Goal: Task Accomplishment & Management: Complete application form

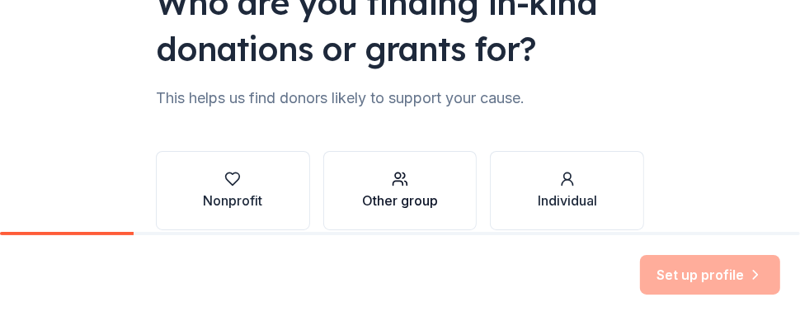
scroll to position [242, 0]
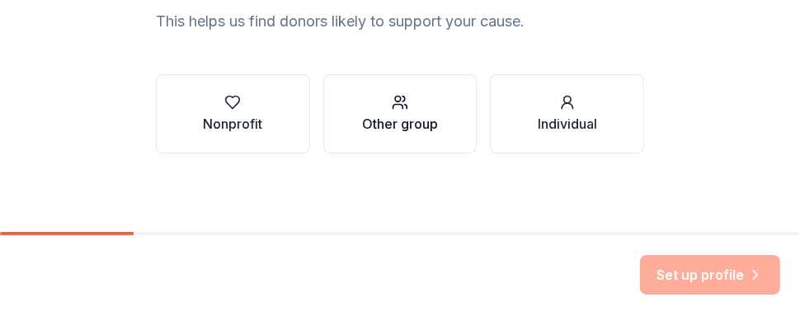
click at [411, 114] on div "Other group" at bounding box center [400, 124] width 76 height 20
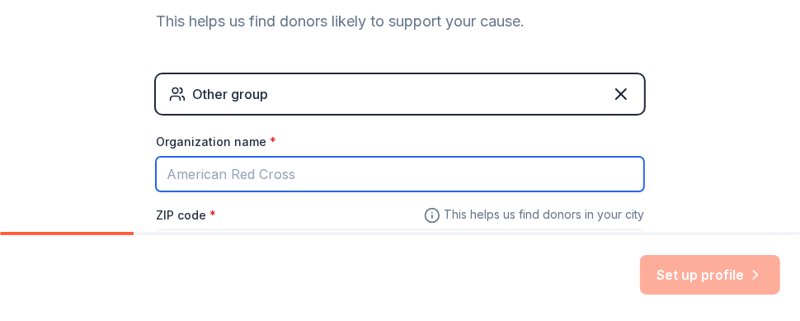
click at [300, 175] on input "Organization name *" at bounding box center [400, 174] width 489 height 35
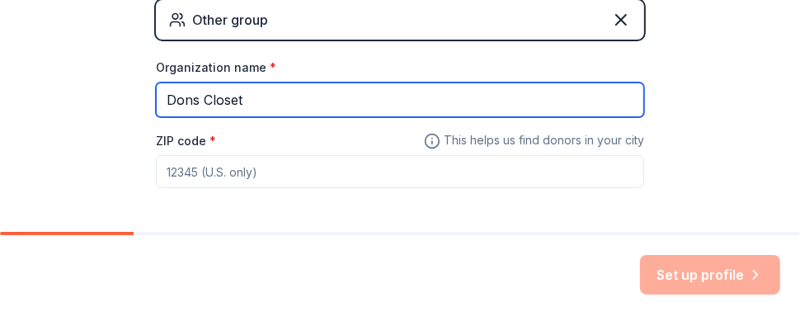
scroll to position [383, 0]
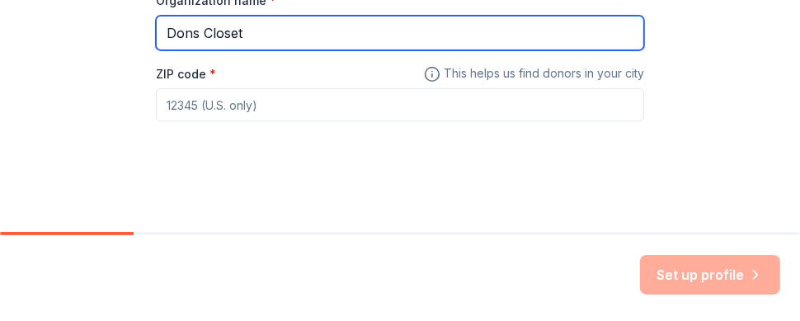
type input "Dons Closet"
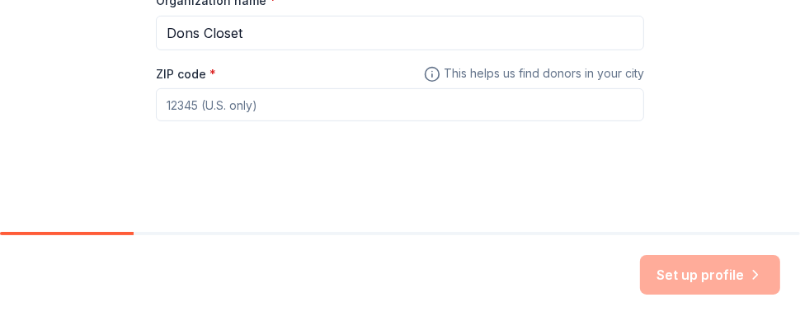
click at [253, 100] on input "ZIP code *" at bounding box center [400, 104] width 489 height 33
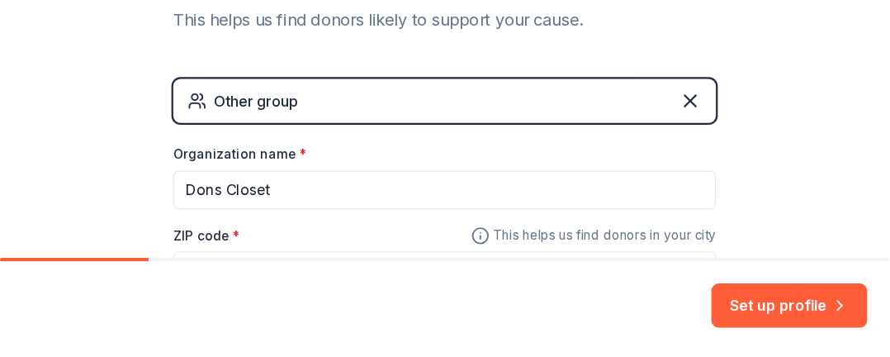
scroll to position [300, 0]
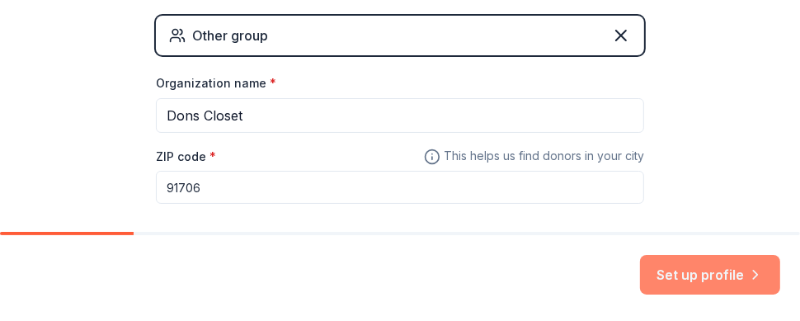
type input "91706"
click at [710, 271] on button "Set up profile" at bounding box center [710, 275] width 140 height 40
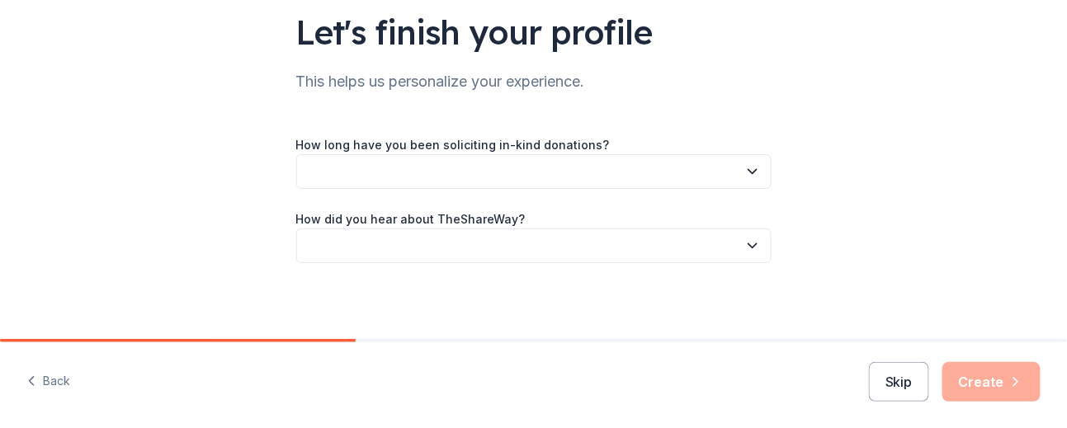
scroll to position [125, 0]
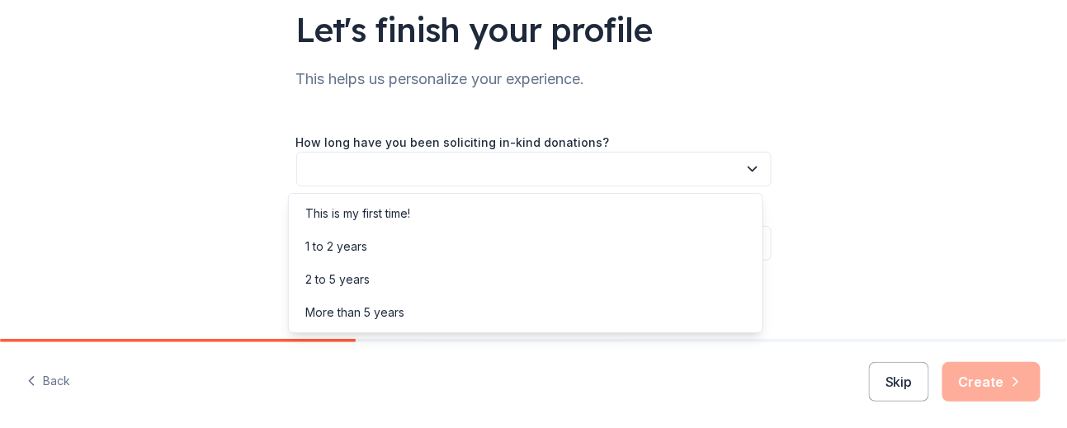
click at [479, 176] on button "button" at bounding box center [533, 169] width 475 height 35
click at [458, 212] on div "This is my first time!" at bounding box center [525, 213] width 467 height 33
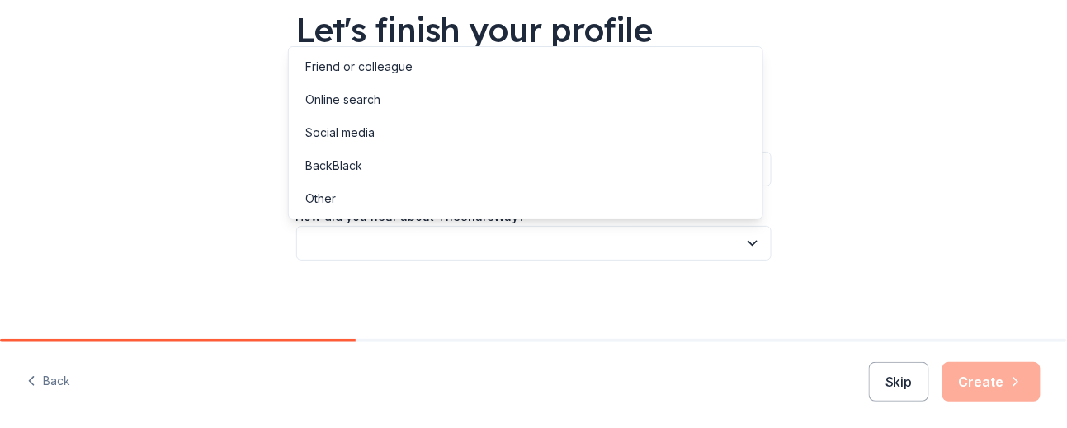
click at [479, 238] on button "button" at bounding box center [533, 243] width 475 height 35
click at [435, 97] on div "Online search" at bounding box center [525, 99] width 467 height 33
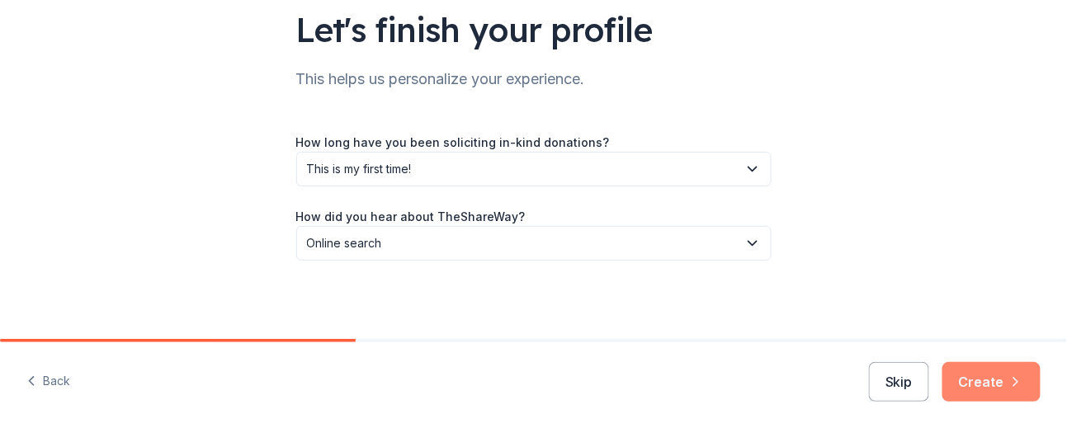
click at [800, 320] on button "Create" at bounding box center [991, 382] width 98 height 40
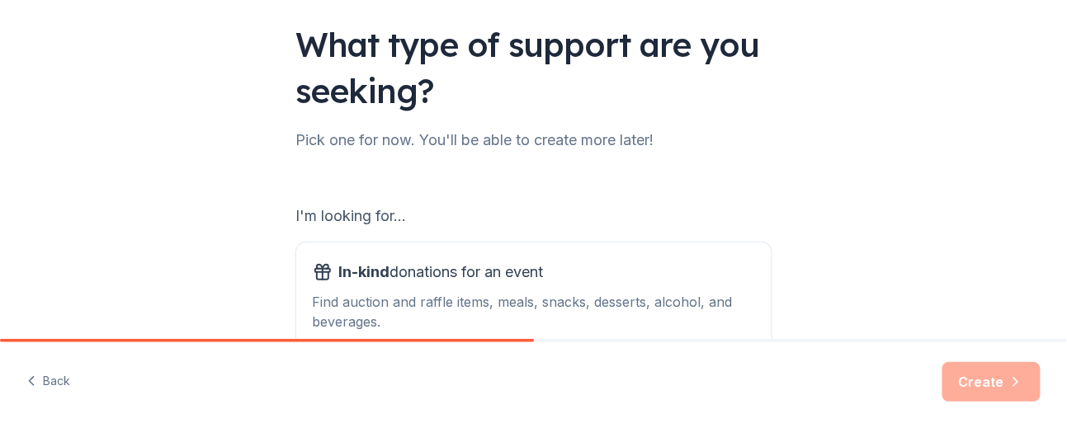
scroll to position [220, 0]
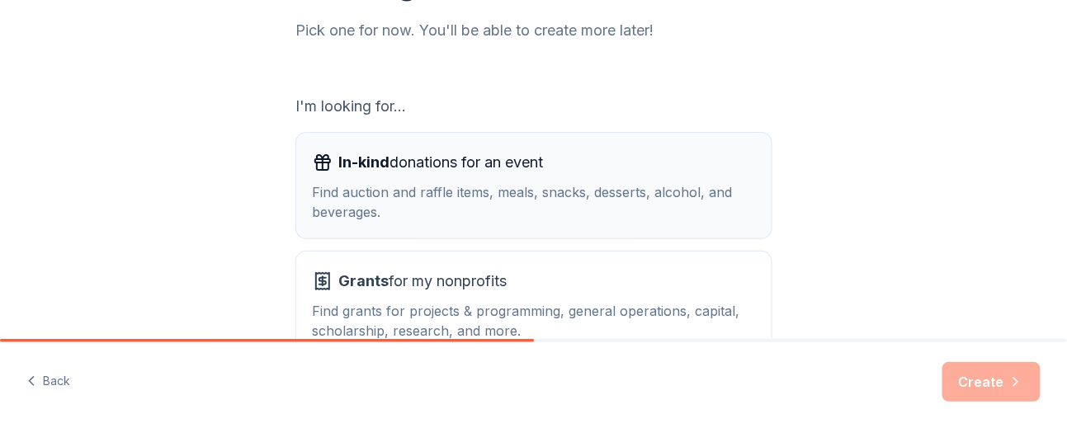
click at [534, 186] on div "Find auction and raffle items, meals, snacks, desserts, alcohol, and beverages." at bounding box center [534, 202] width 442 height 40
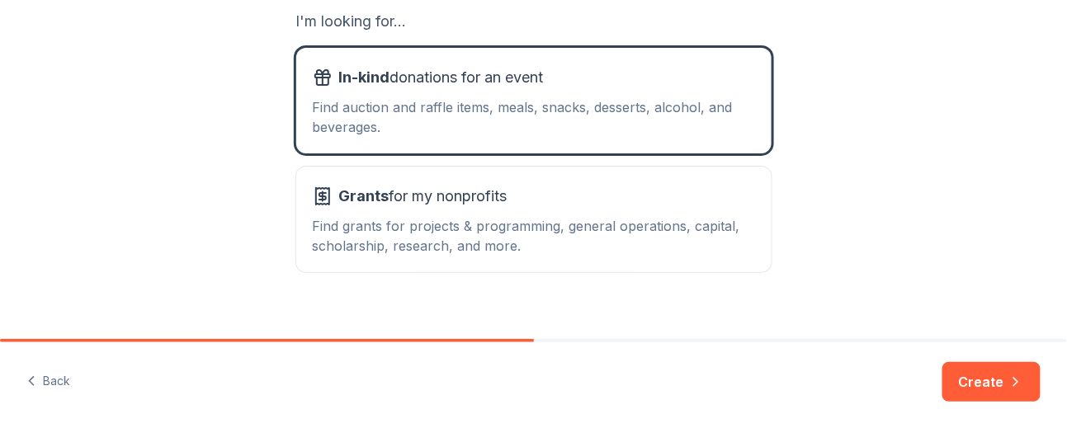
scroll to position [326, 0]
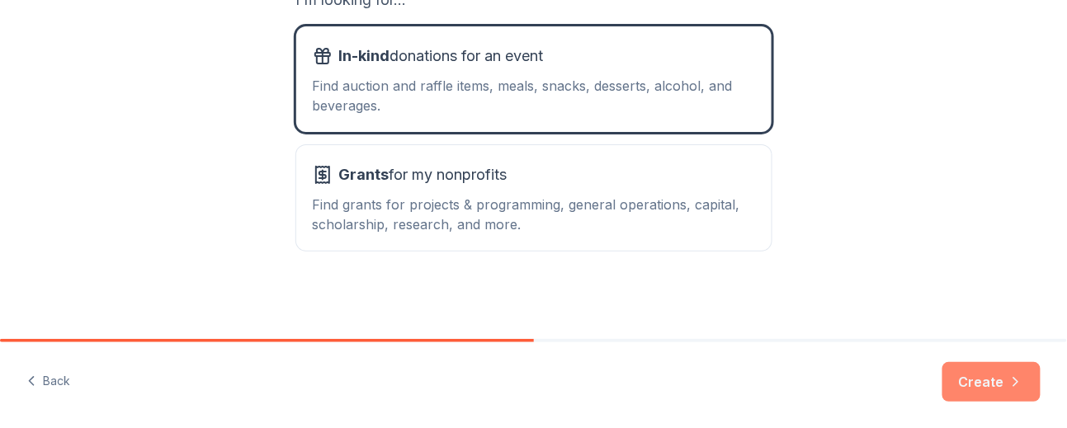
click at [800, 320] on button "Create" at bounding box center [991, 382] width 98 height 40
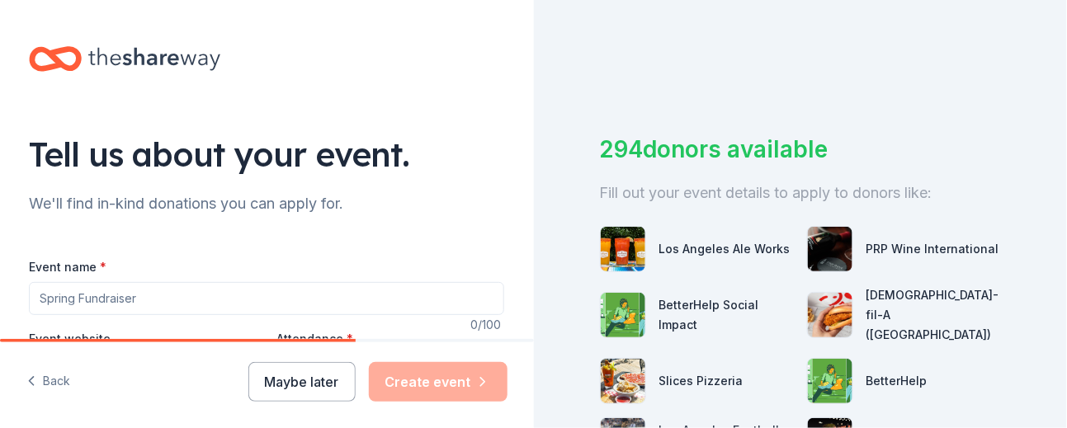
scroll to position [110, 0]
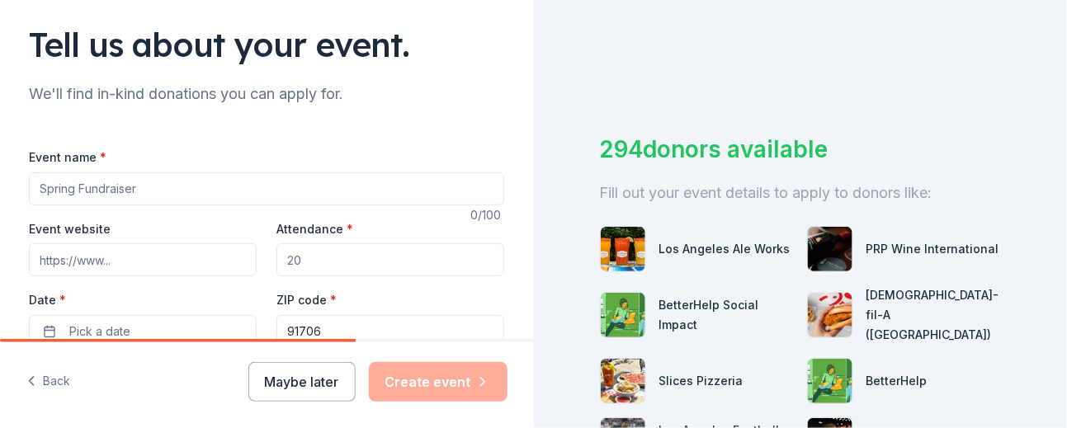
click at [93, 184] on input "Event name *" at bounding box center [266, 188] width 475 height 33
type input "Prom Dress Giveaway"
click at [105, 257] on input "Event website" at bounding box center [143, 259] width 228 height 33
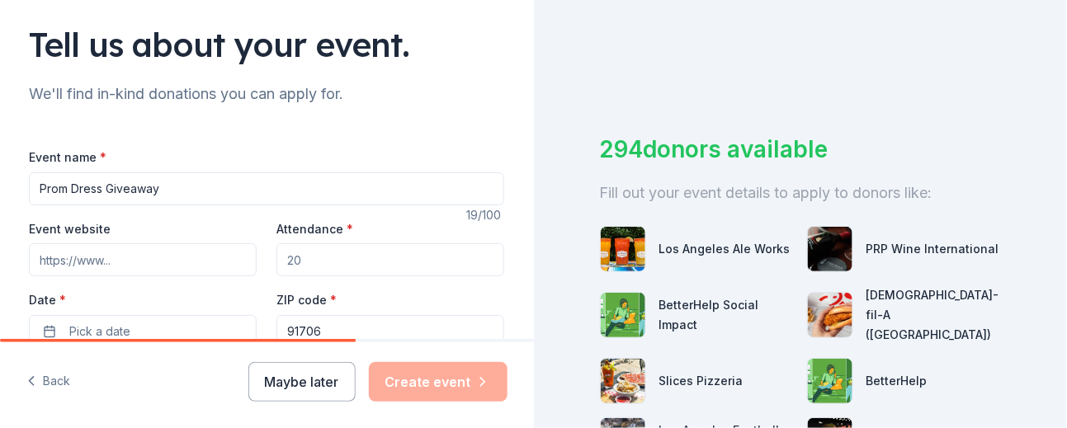
click at [321, 264] on input "Attendance *" at bounding box center [390, 259] width 228 height 33
drag, startPoint x: 294, startPoint y: 256, endPoint x: 281, endPoint y: 256, distance: 13.2
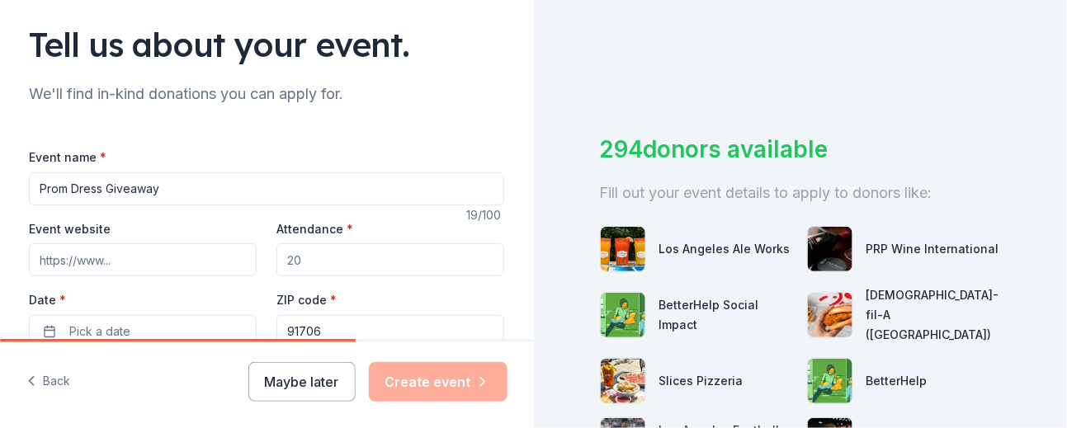
click at [281, 256] on input "Attendance *" at bounding box center [390, 259] width 228 height 33
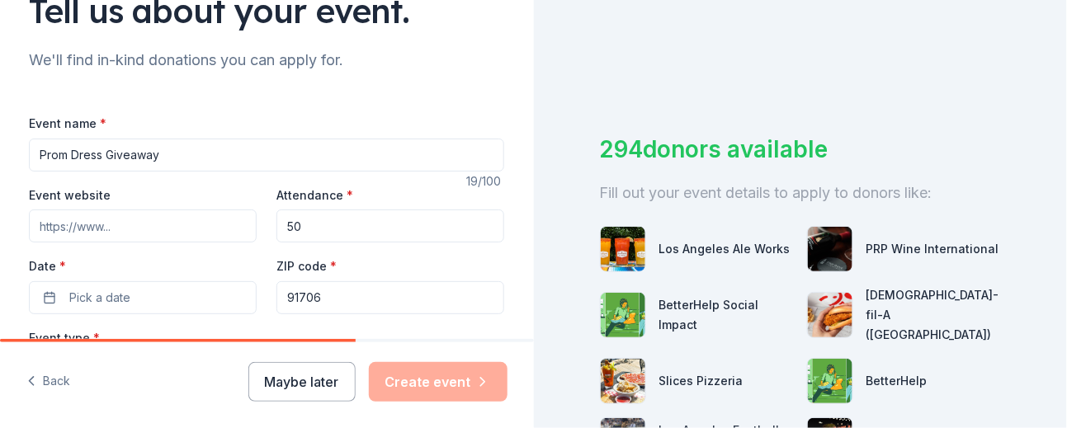
scroll to position [220, 0]
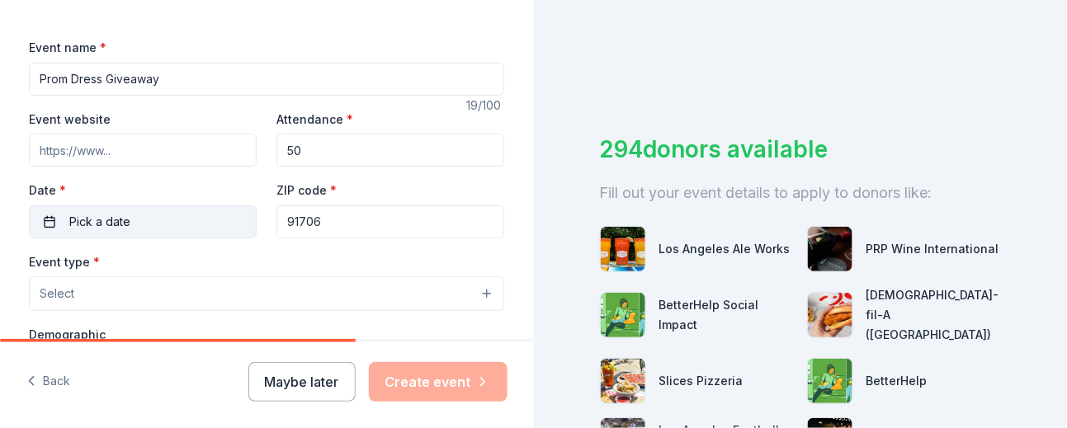
type input "50"
click at [105, 225] on span "Pick a date" at bounding box center [99, 222] width 61 height 20
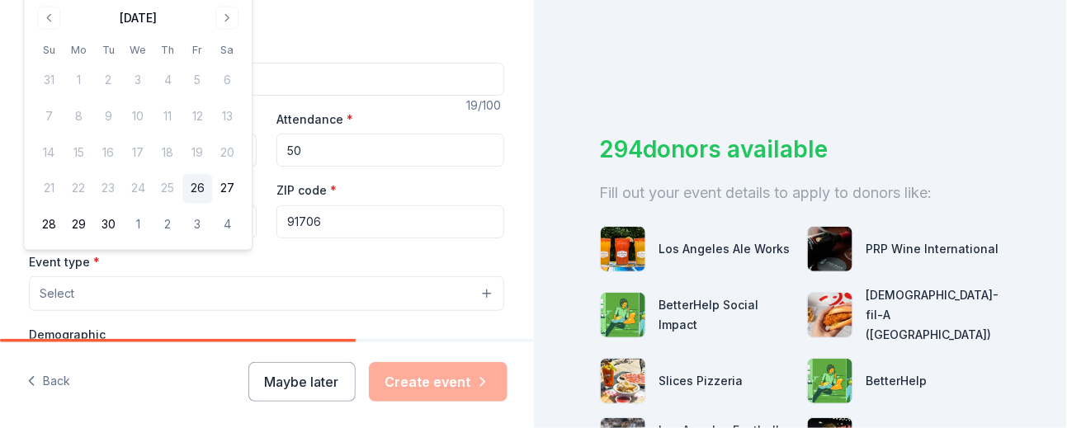
scroll to position [110, 0]
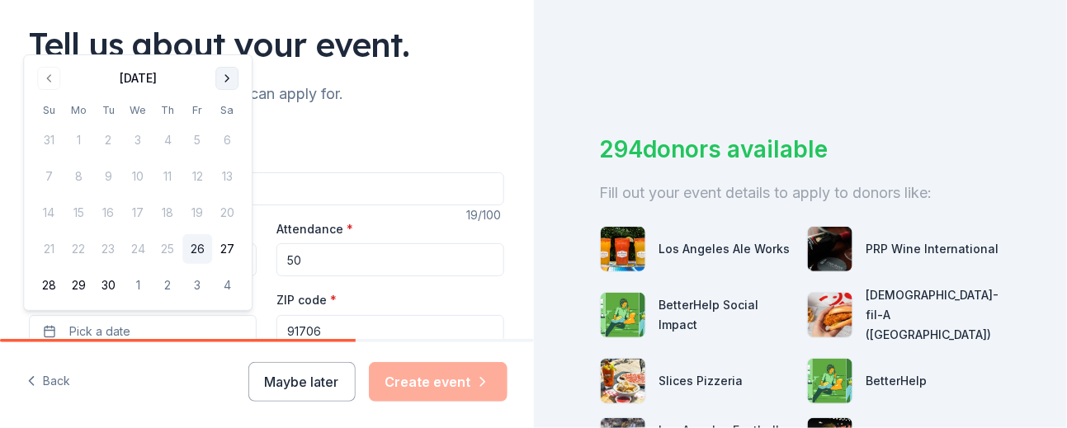
click at [230, 80] on button "Go to next month" at bounding box center [226, 78] width 23 height 23
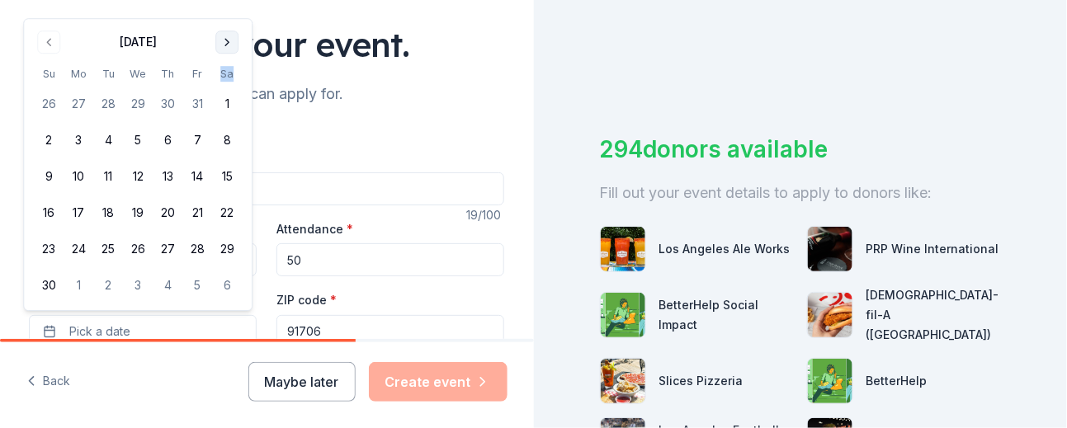
click at [230, 80] on th "Sa" at bounding box center [227, 73] width 30 height 17
click at [233, 50] on button "Go to next month" at bounding box center [226, 42] width 23 height 23
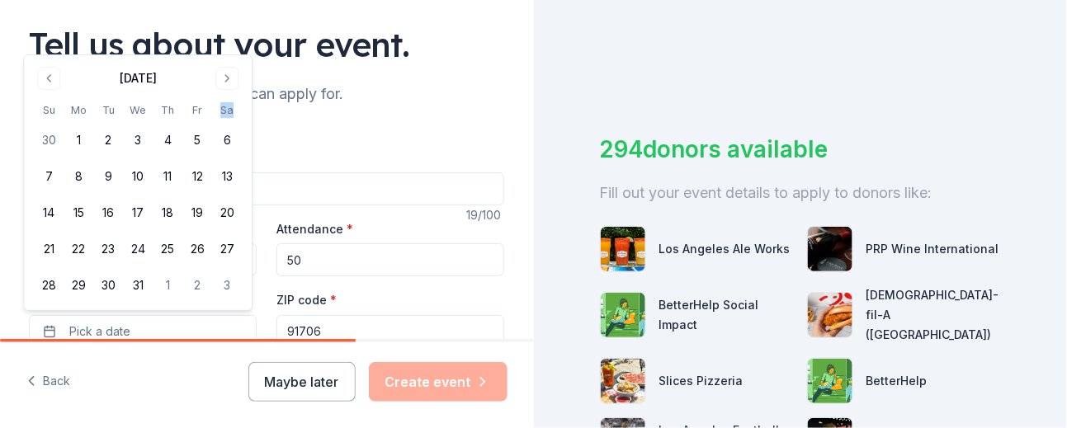
click at [233, 49] on div "Tell us about your event." at bounding box center [266, 44] width 475 height 46
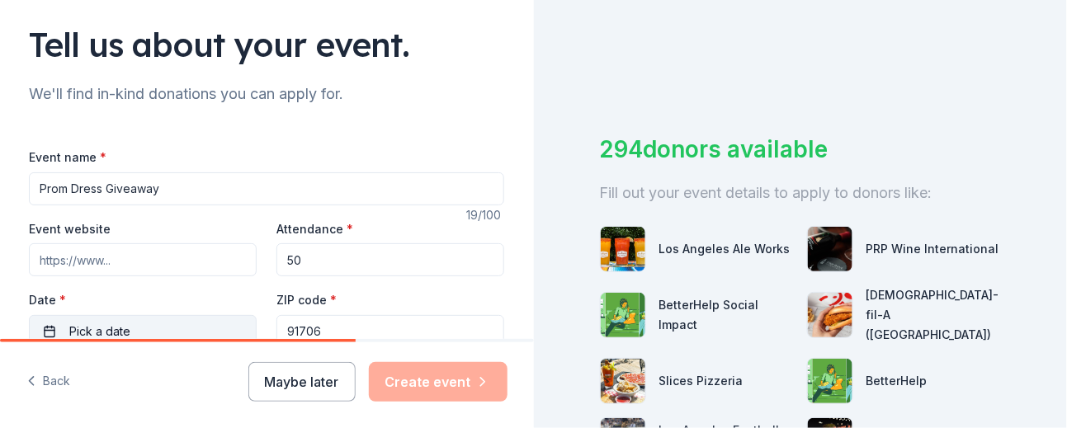
click at [141, 320] on button "Pick a date" at bounding box center [143, 331] width 228 height 33
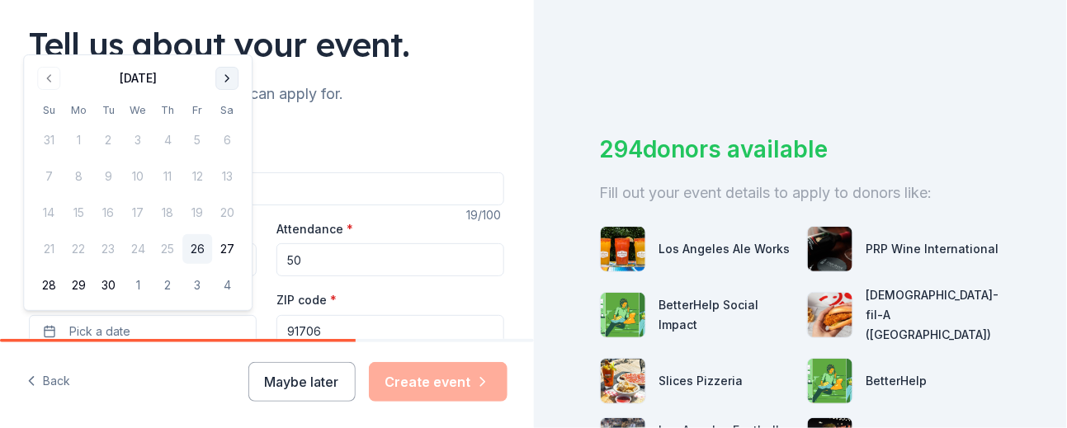
click at [224, 83] on button "Go to next month" at bounding box center [226, 78] width 23 height 23
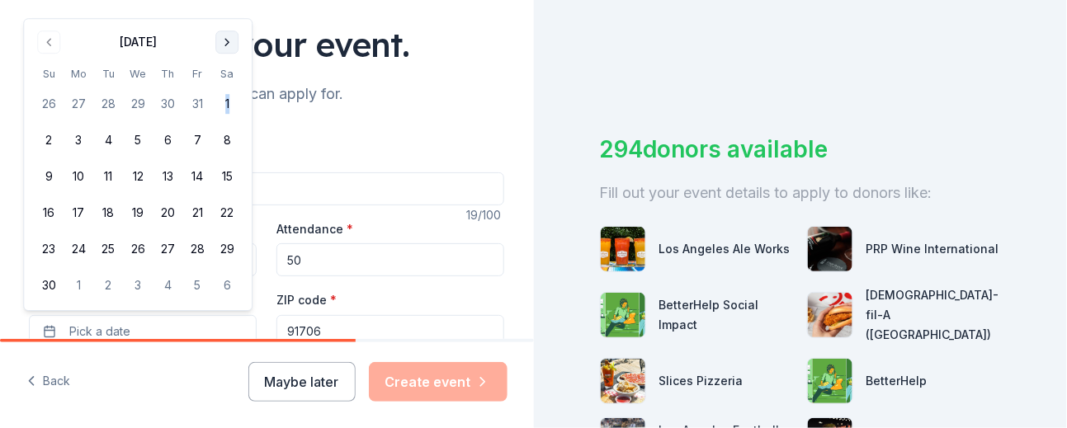
click at [224, 83] on tbody "26 27 28 29 30 31 1 2 3 4 5 6 7 8 9 10 11 12 13 14 15 16 17 18 19 20 21 22 23 2…" at bounding box center [138, 192] width 208 height 218
click at [234, 42] on button "Go to next month" at bounding box center [226, 42] width 23 height 23
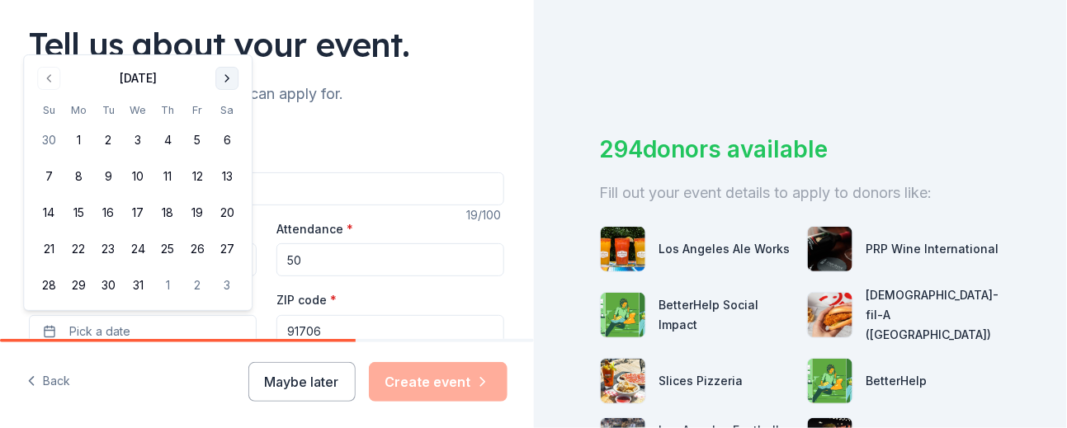
click at [228, 82] on button "Go to next month" at bounding box center [226, 78] width 23 height 23
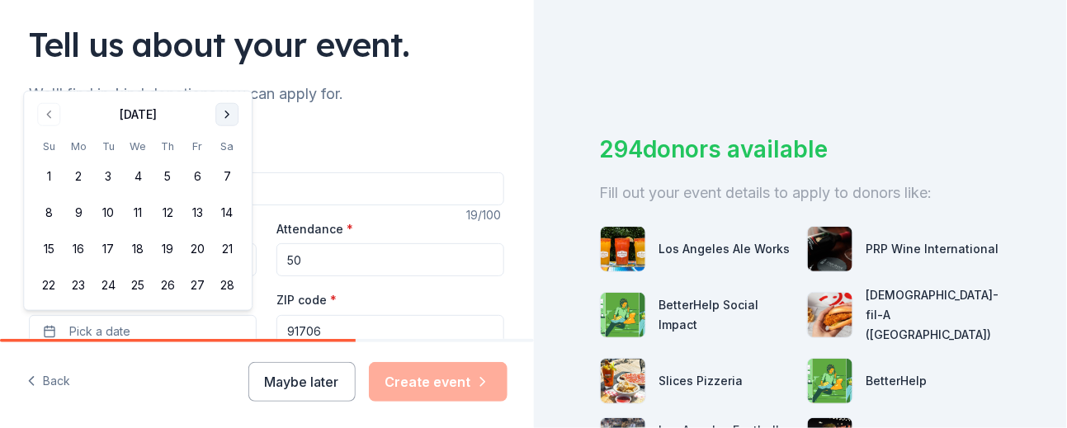
click at [226, 112] on button "Go to next month" at bounding box center [226, 114] width 23 height 23
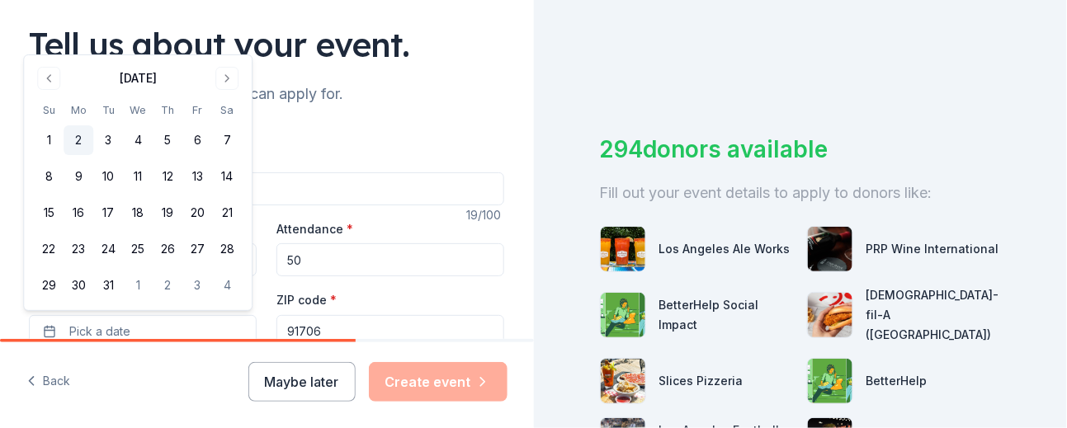
click at [73, 141] on button "2" at bounding box center [79, 140] width 30 height 30
click at [200, 141] on button "6" at bounding box center [197, 140] width 30 height 30
click at [130, 141] on button "4" at bounding box center [138, 140] width 30 height 30
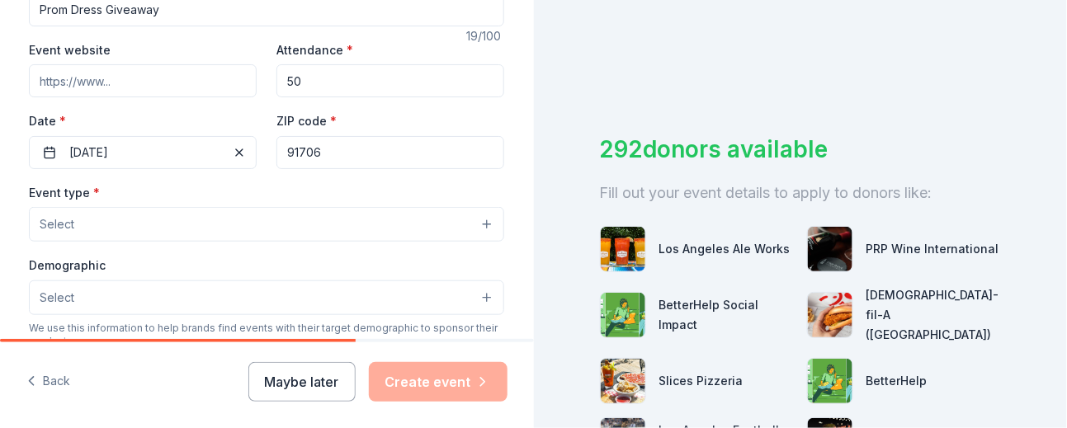
scroll to position [330, 0]
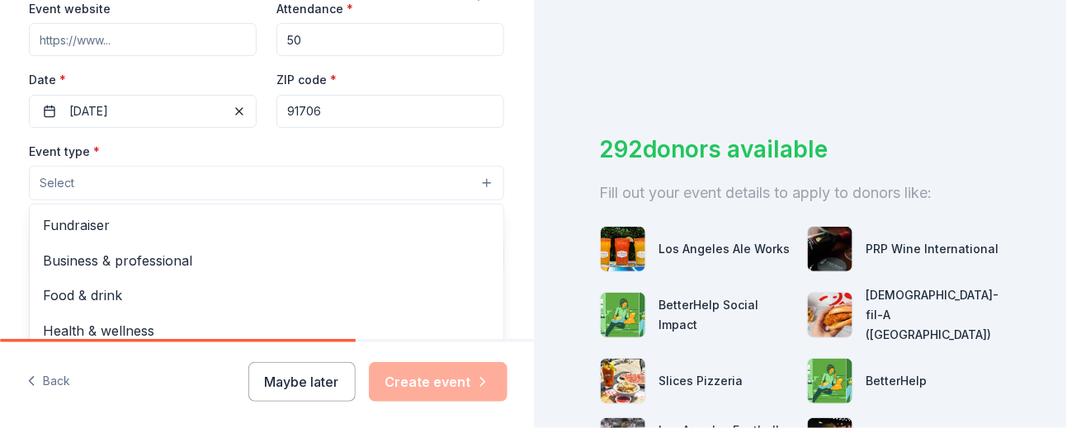
click at [163, 187] on button "Select" at bounding box center [266, 183] width 475 height 35
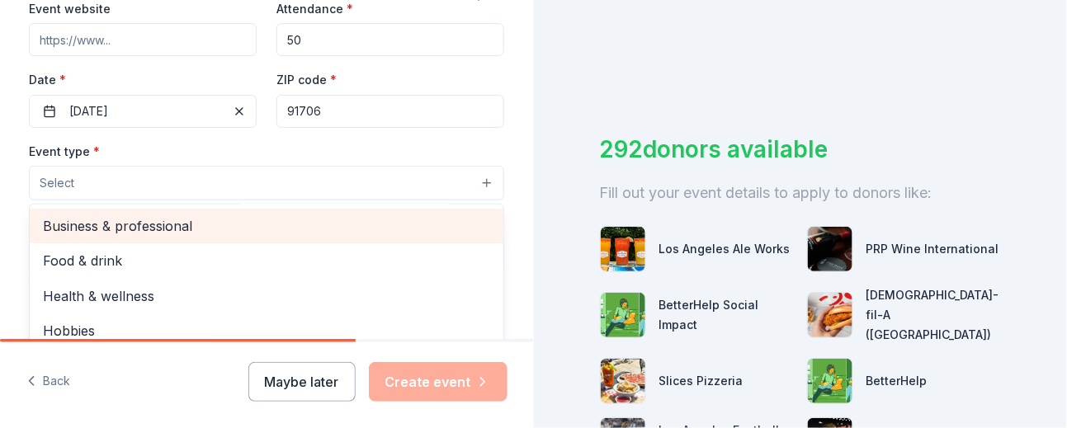
scroll to position [54, 0]
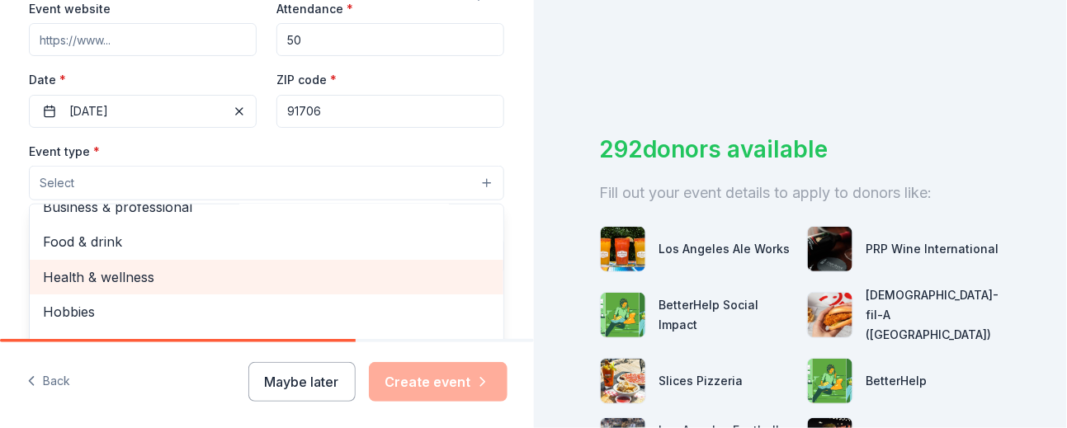
click at [217, 283] on span "Health & wellness" at bounding box center [266, 277] width 447 height 21
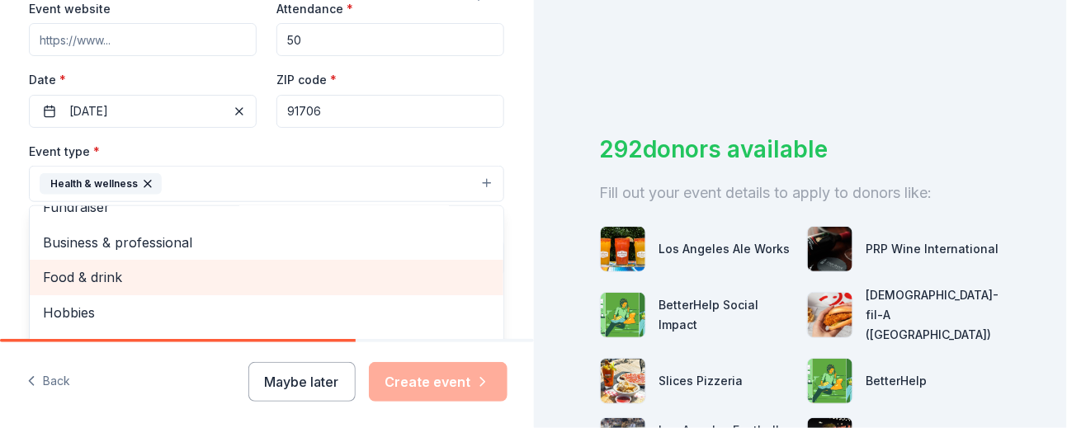
scroll to position [20, 0]
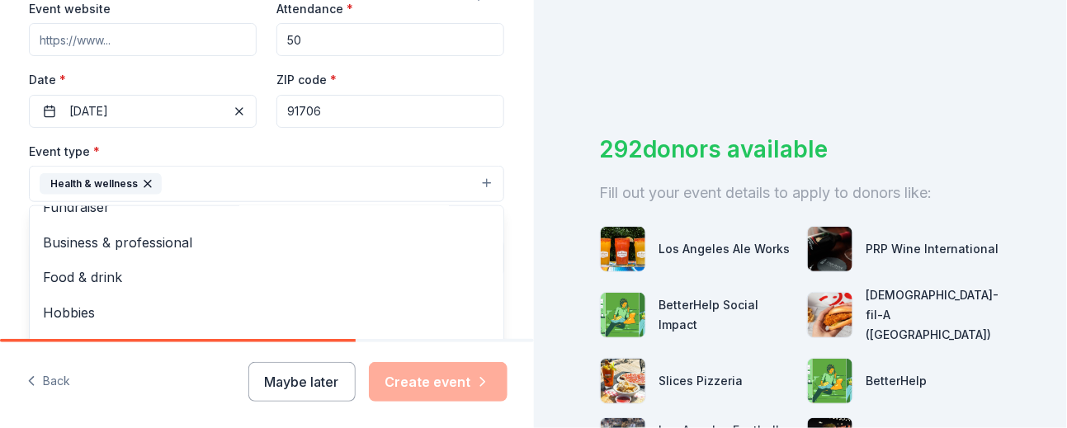
click at [768, 66] on div "Tell us about your event. We'll find in-kind donations you can apply for. Event…" at bounding box center [533, 214] width 1067 height 428
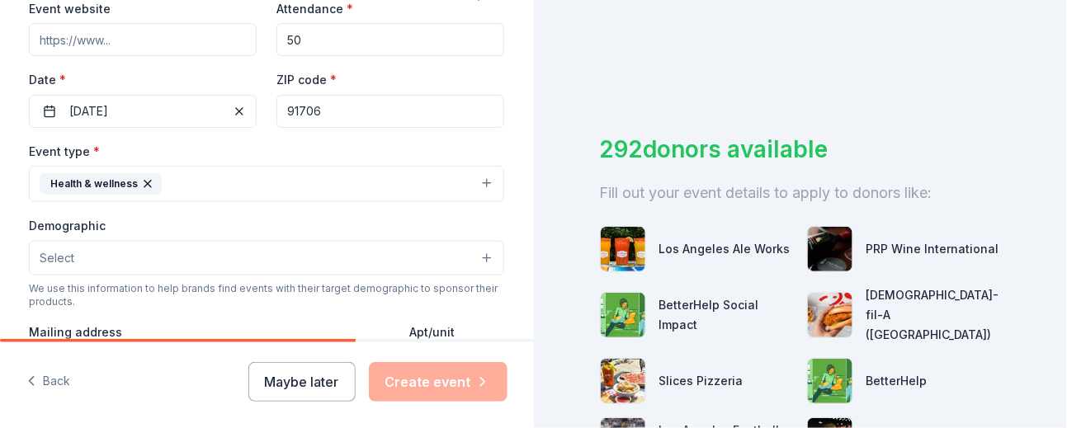
click at [193, 241] on button "Select" at bounding box center [266, 258] width 475 height 35
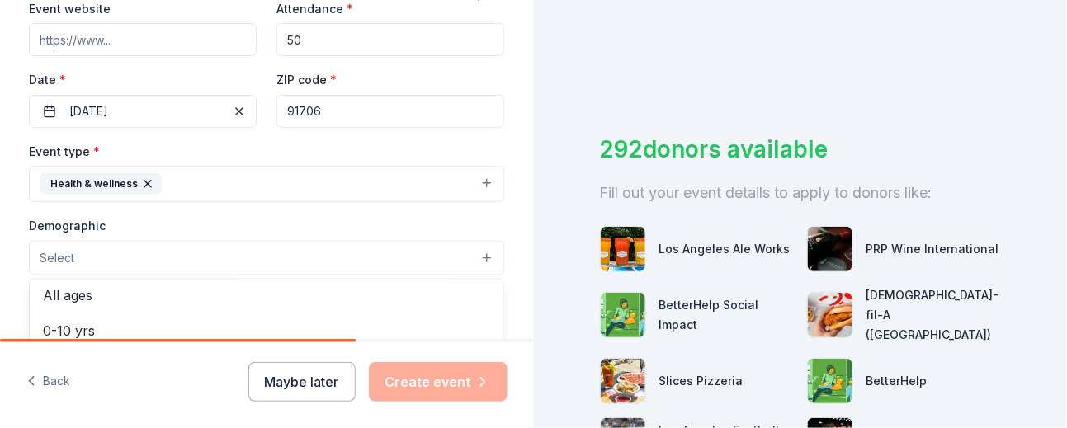
scroll to position [440, 0]
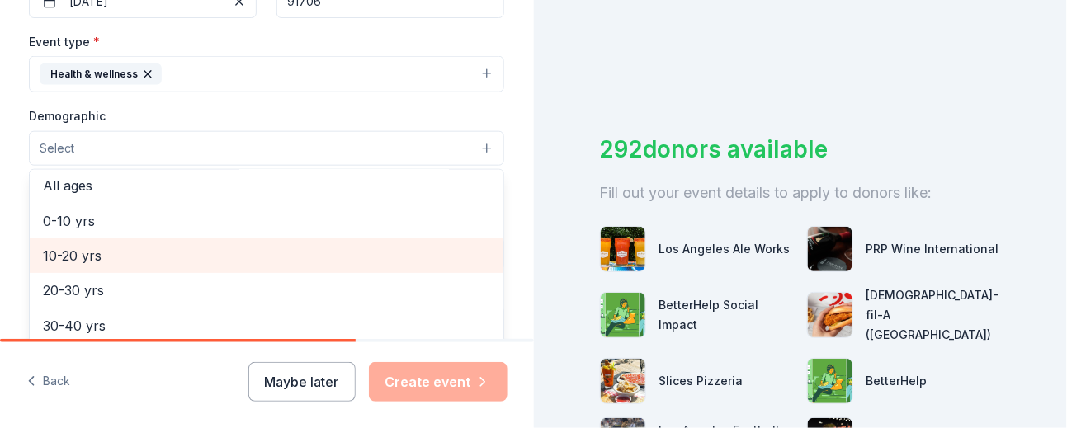
click at [374, 255] on span "10-20 yrs" at bounding box center [266, 255] width 447 height 21
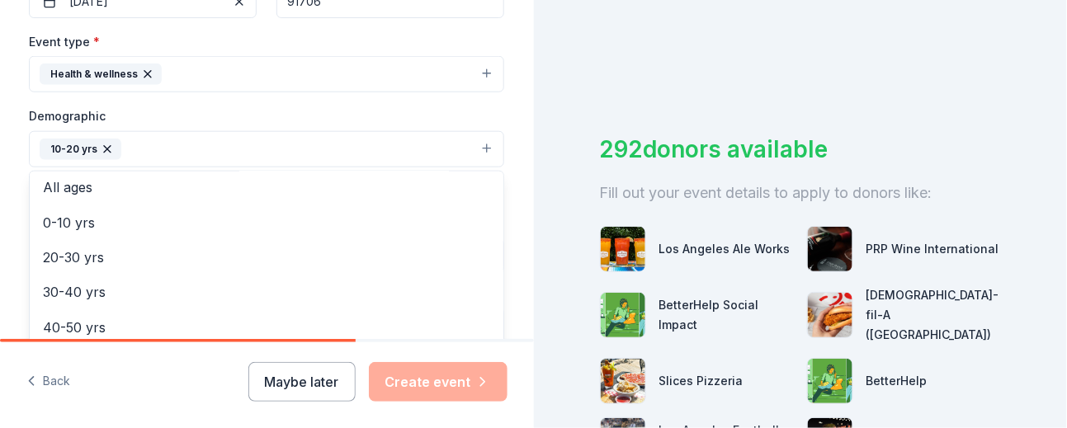
click at [736, 112] on div "Tell us about your event. We'll find in-kind donations you can apply for. Event…" at bounding box center [533, 214] width 1067 height 428
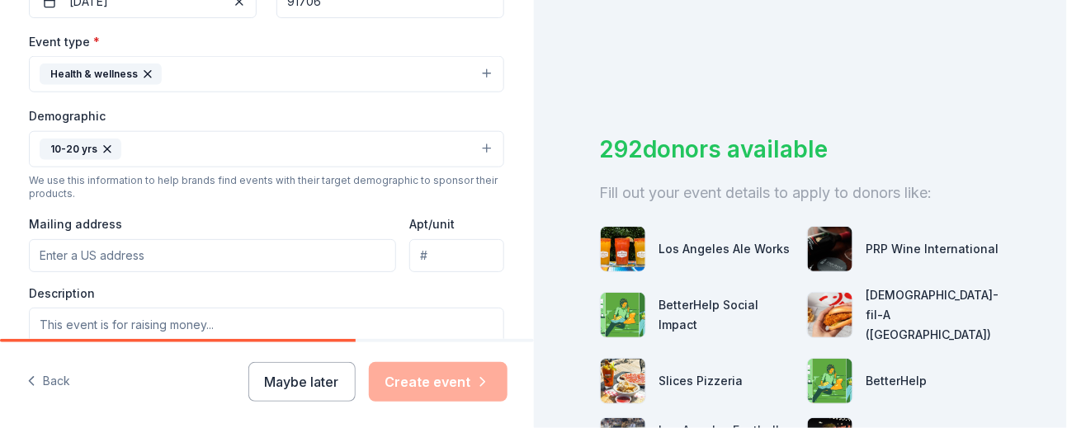
click at [257, 253] on input "Mailing address" at bounding box center [212, 255] width 367 height 33
click at [253, 196] on div "We use this information to help brands find events with their target demographi…" at bounding box center [266, 187] width 475 height 26
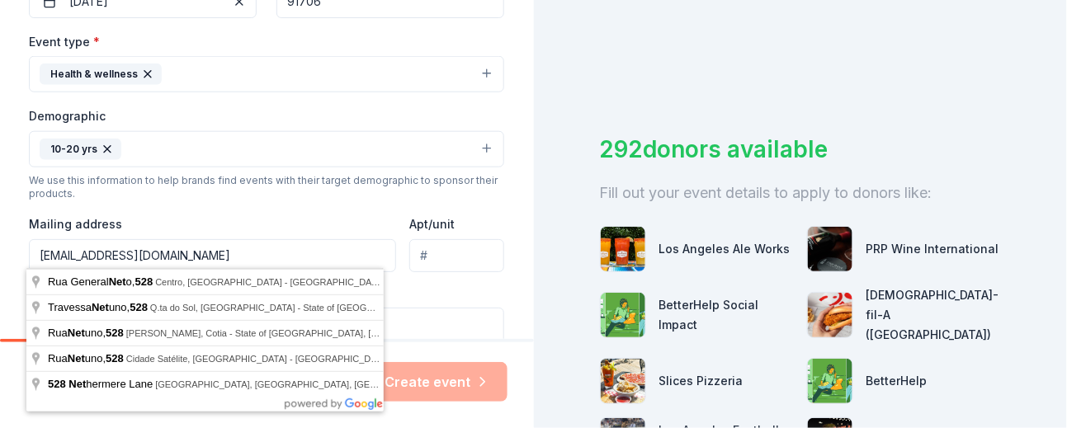
click at [196, 253] on input "wmpayan528@bpusd.net" at bounding box center [212, 255] width 367 height 33
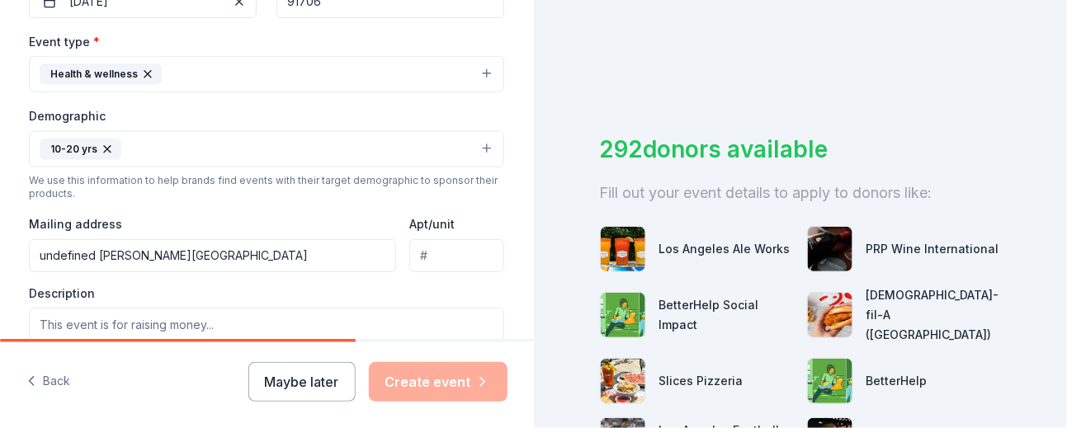
click at [135, 253] on input "undefined Frazier Street, Baldwin Park, CA, 91706" at bounding box center [212, 255] width 367 height 33
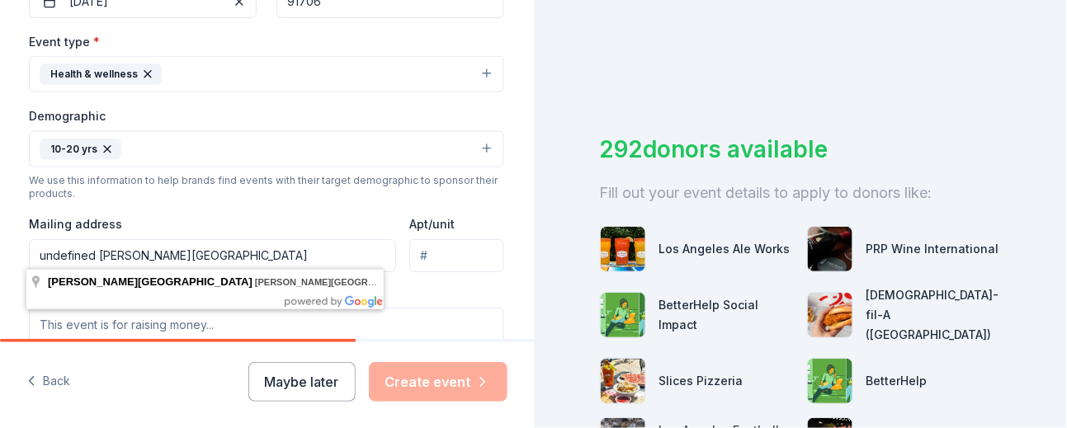
drag, startPoint x: 90, startPoint y: 253, endPoint x: 21, endPoint y: 253, distance: 68.5
click at [21, 253] on div "Tell us about your event. We'll find in-kind donations you can apply for. Event…" at bounding box center [266, 111] width 528 height 1102
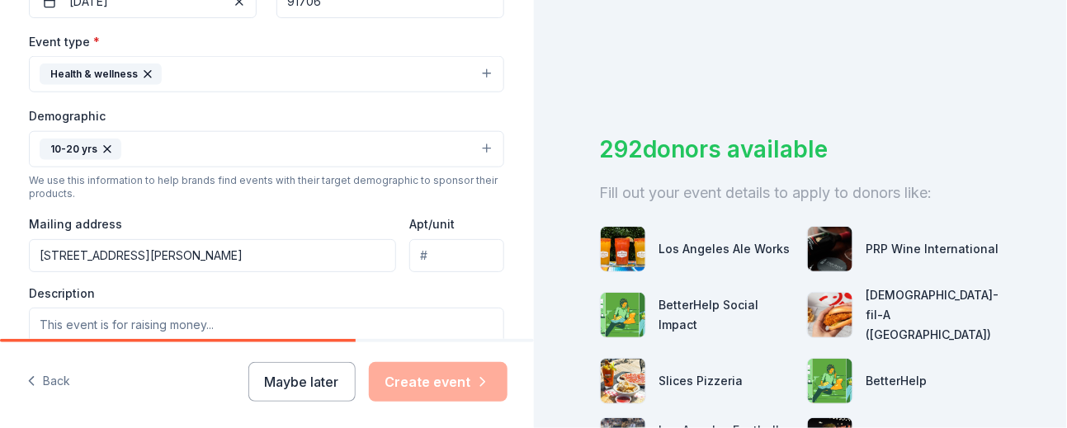
type input "3600 Frazier Street, Baldwin Park, CA, 91706"
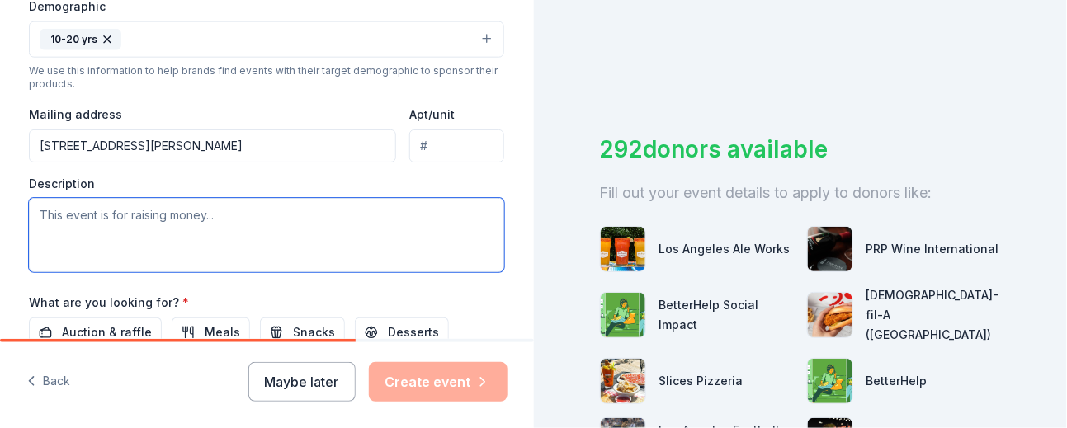
click at [127, 224] on textarea at bounding box center [266, 235] width 475 height 74
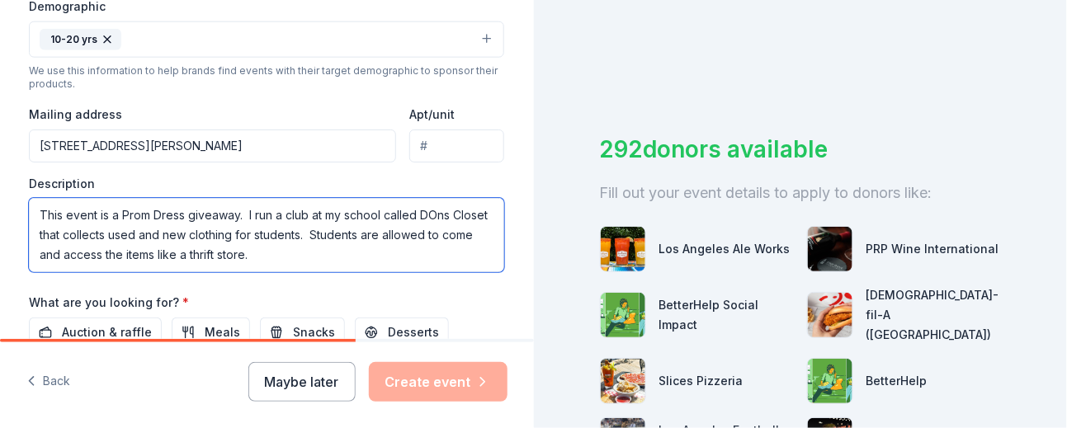
click at [433, 210] on textarea "This event is a Prom Dress giveaway. I run a club at my school called DOns Clos…" at bounding box center [266, 235] width 475 height 74
click at [356, 254] on textarea "This event is a Prom Dress giveaway. I run a club at my school called Dons Clos…" at bounding box center [266, 235] width 475 height 74
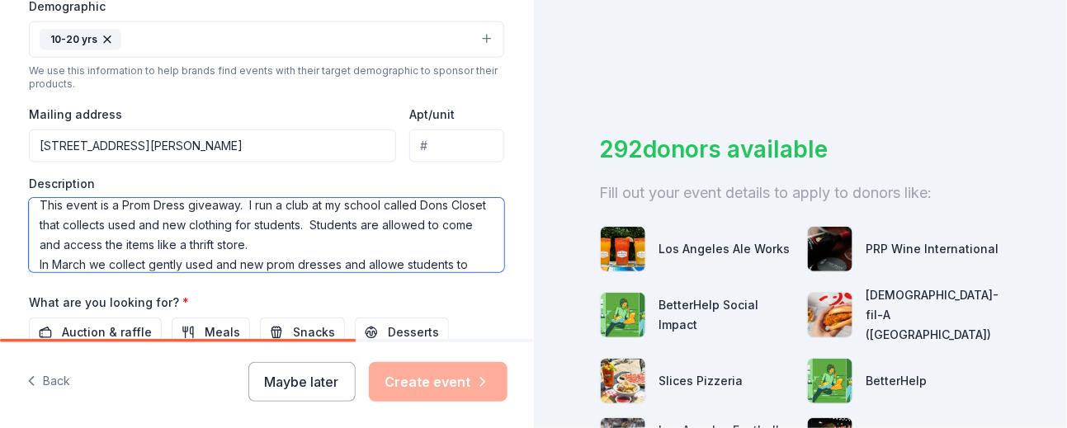
scroll to position [30, 0]
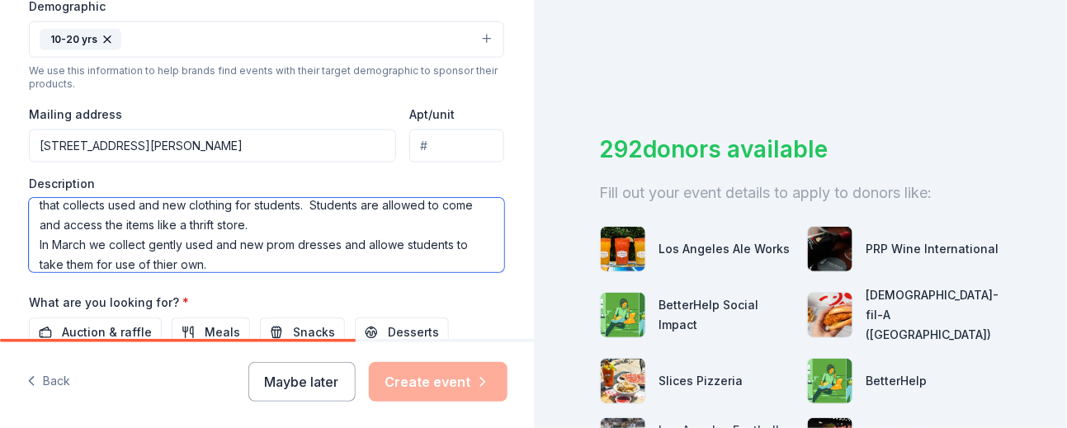
click at [172, 262] on textarea "This event is a Prom Dress giveaway. I run a club at my school called Dons Clos…" at bounding box center [266, 235] width 475 height 74
click at [260, 262] on textarea "This event is a Prom Dress giveaway. I run a club at my school called Dons Clos…" at bounding box center [266, 235] width 475 height 74
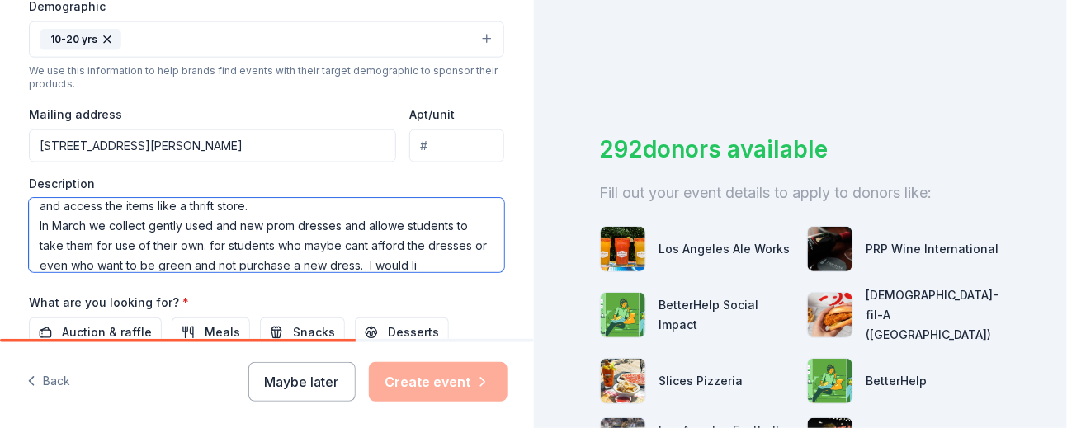
scroll to position [69, 0]
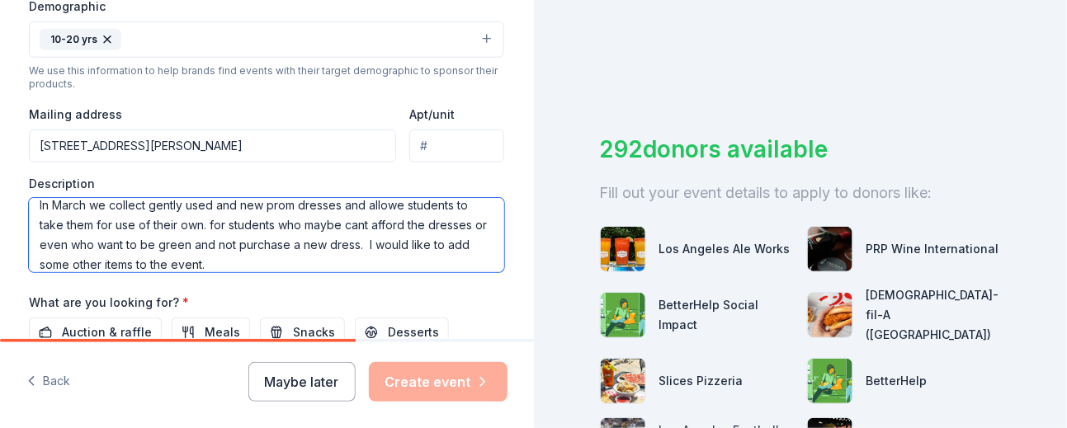
click at [387, 198] on textarea "This event is a Prom Dress giveaway. I run a club at my school called Dons Clos…" at bounding box center [266, 235] width 475 height 74
click at [321, 255] on textarea "This event is a Prom Dress giveaway. I run a club at my school called Dons Clos…" at bounding box center [266, 235] width 475 height 74
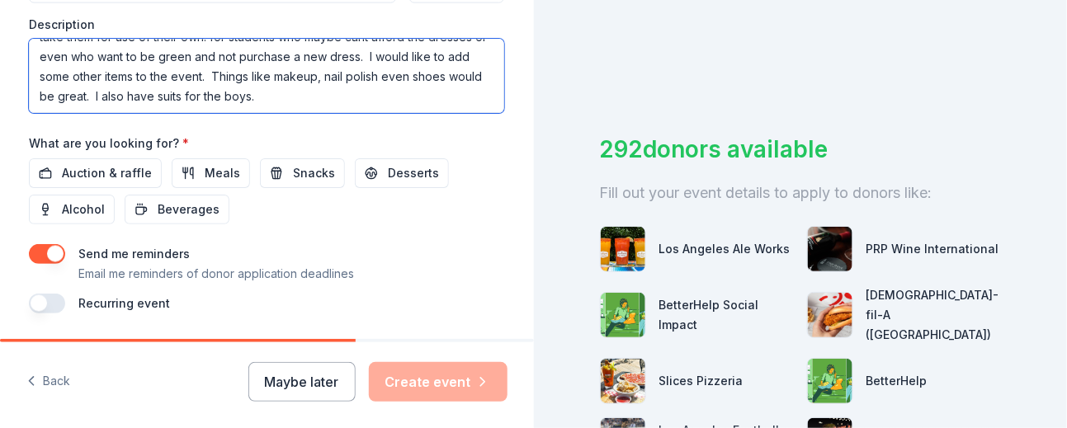
scroll to position [757, 0]
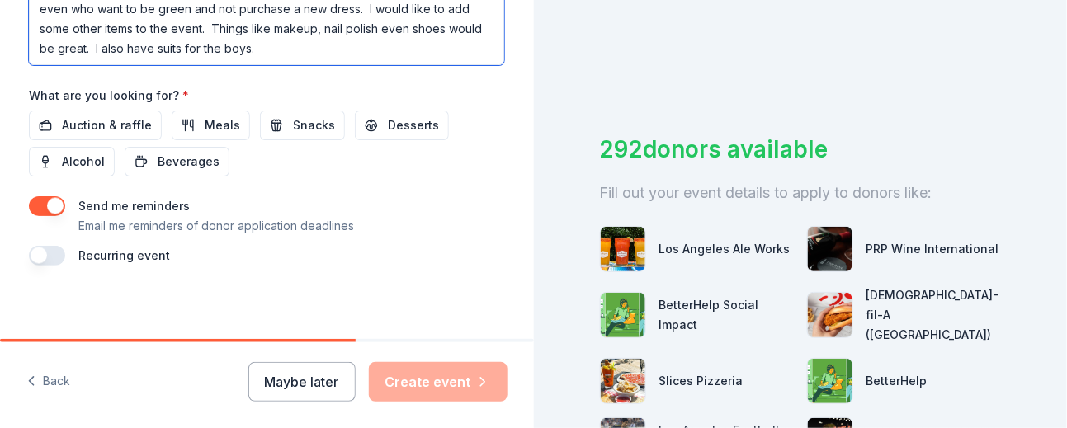
type textarea "This event is a Prom Dress giveaway. I run a club at my school called Dons Clos…"
click at [182, 247] on div "Recurring event" at bounding box center [266, 256] width 475 height 20
click at [141, 254] on label "Recurring event" at bounding box center [124, 255] width 92 height 14
click at [32, 254] on button "button" at bounding box center [47, 256] width 36 height 20
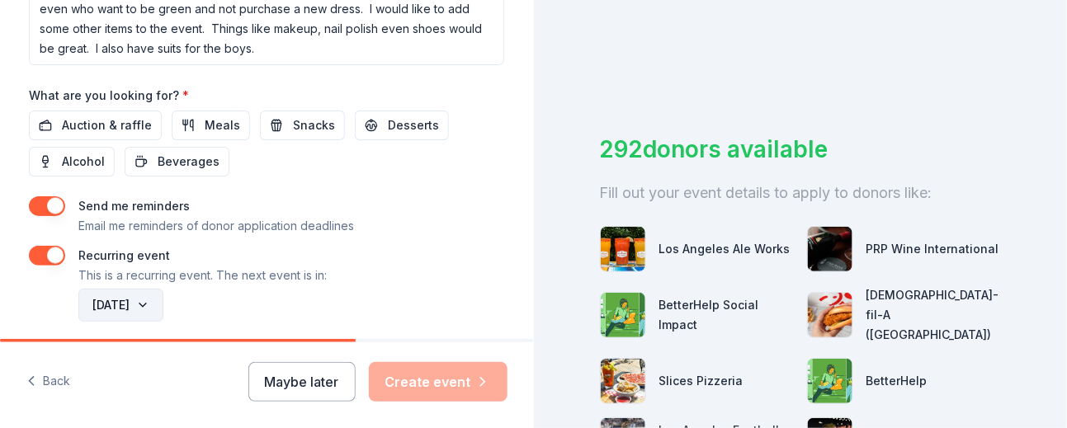
click at [161, 305] on button "March 2027" at bounding box center [120, 305] width 85 height 33
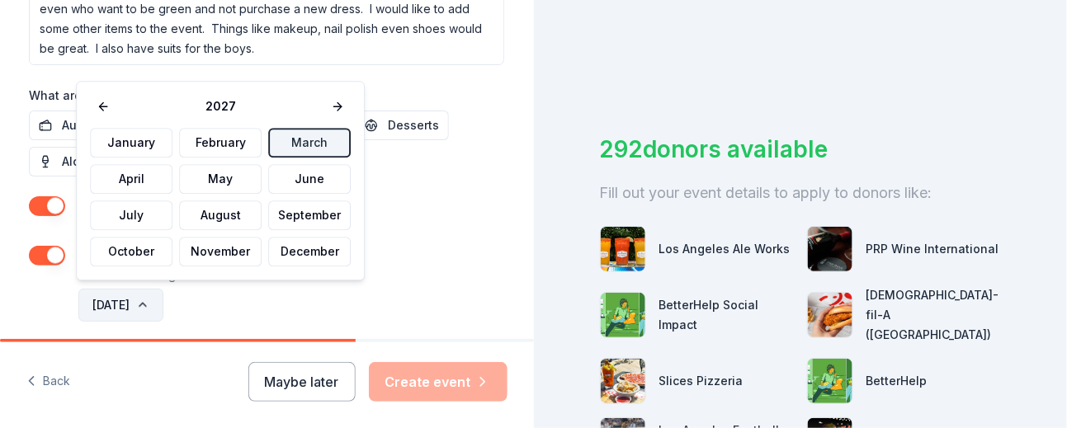
click at [161, 305] on button "March 2027" at bounding box center [120, 305] width 85 height 33
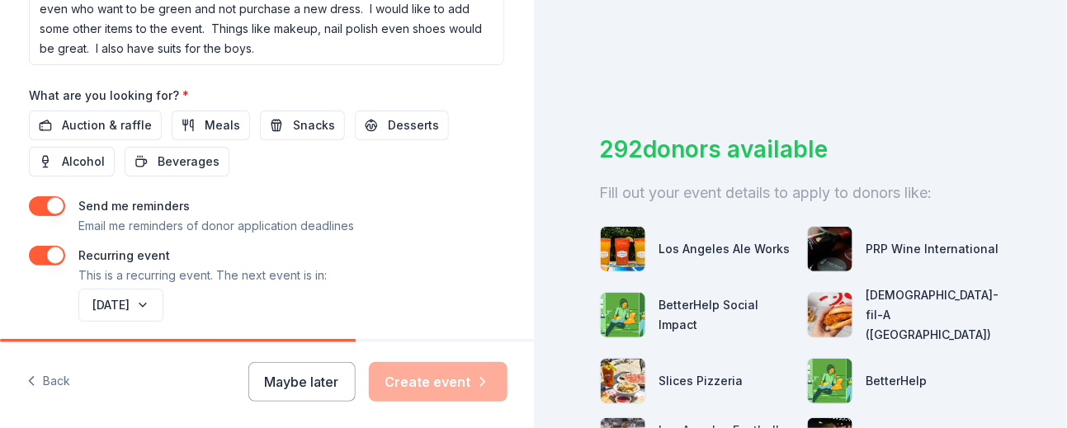
scroll to position [816, 0]
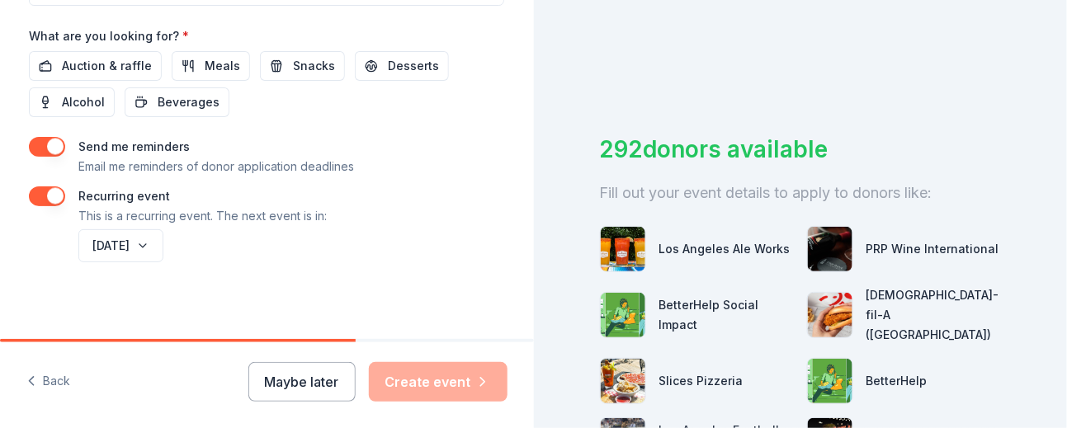
click at [451, 320] on div "Maybe later Create event" at bounding box center [377, 382] width 259 height 40
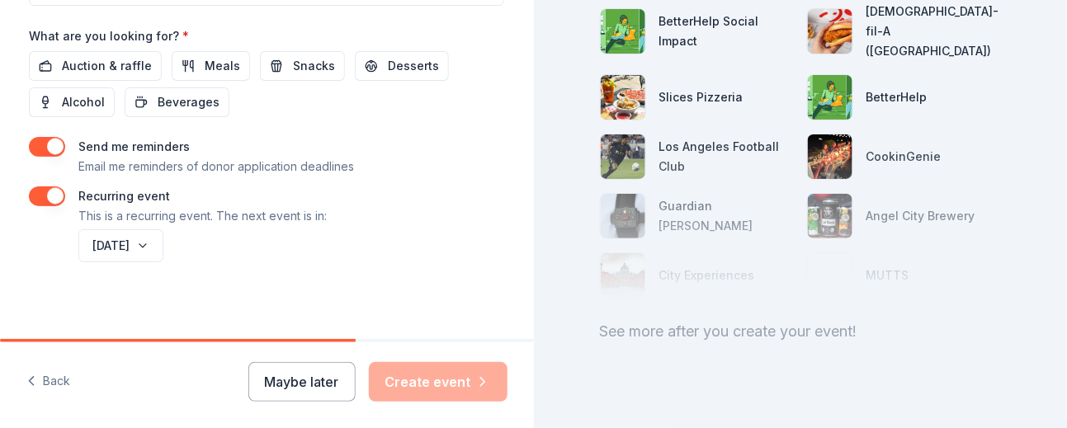
scroll to position [309, 0]
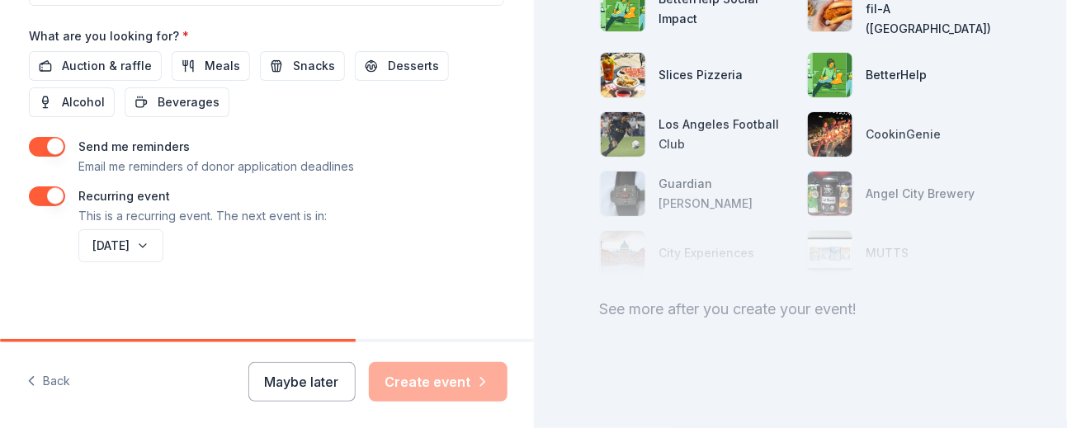
click at [253, 257] on div "March 2027" at bounding box center [289, 246] width 429 height 40
click at [326, 96] on div "Auction & raffle Meals Snacks Desserts Alcohol Beverages" at bounding box center [266, 84] width 475 height 66
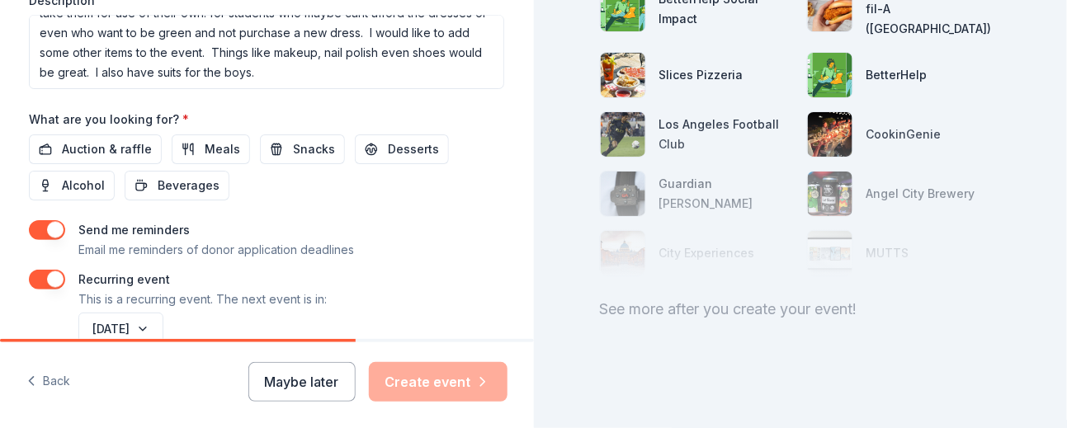
scroll to position [706, 0]
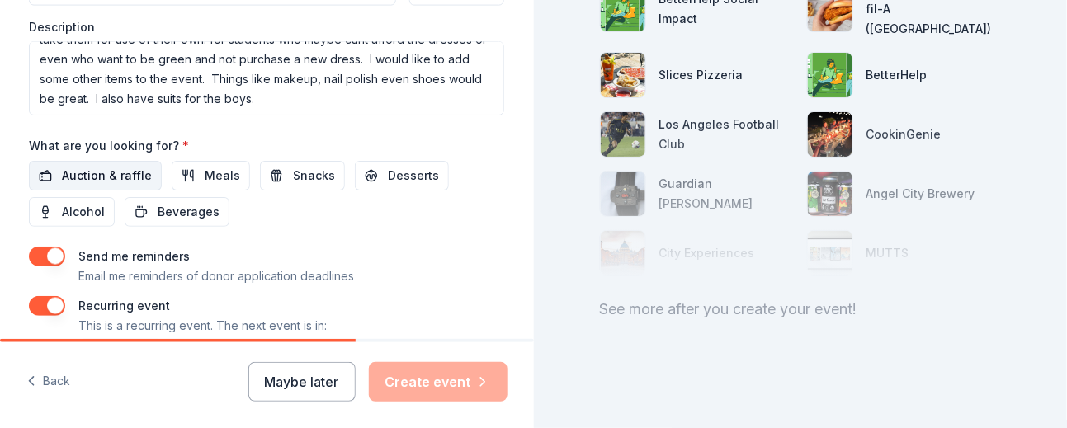
click at [116, 171] on span "Auction & raffle" at bounding box center [107, 176] width 90 height 20
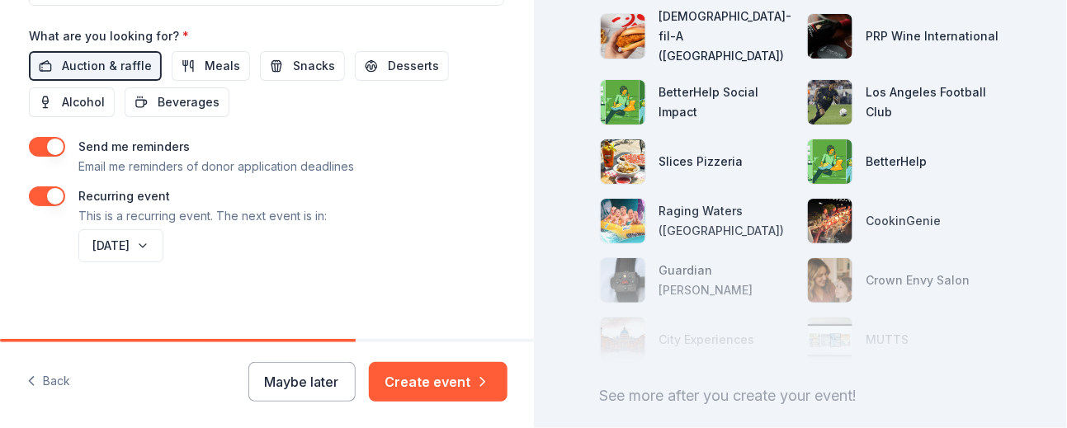
scroll to position [309, 0]
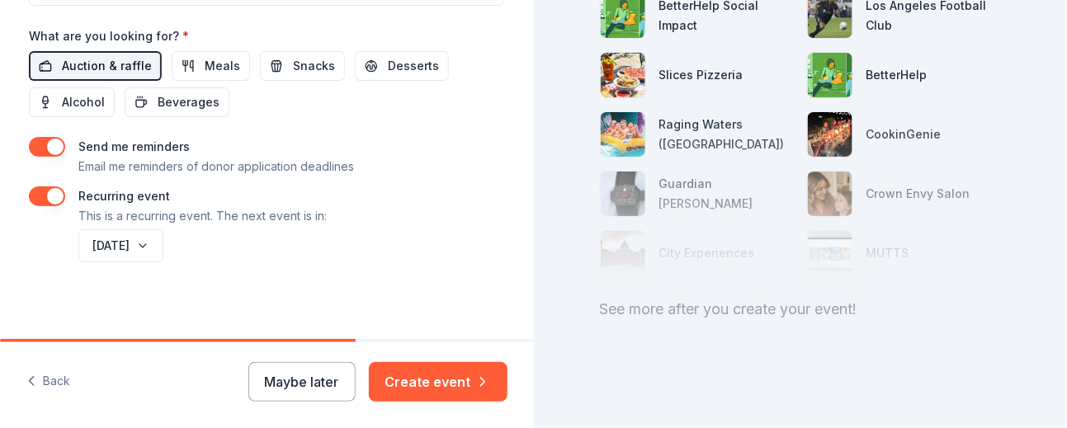
click at [124, 62] on span "Auction & raffle" at bounding box center [107, 66] width 90 height 20
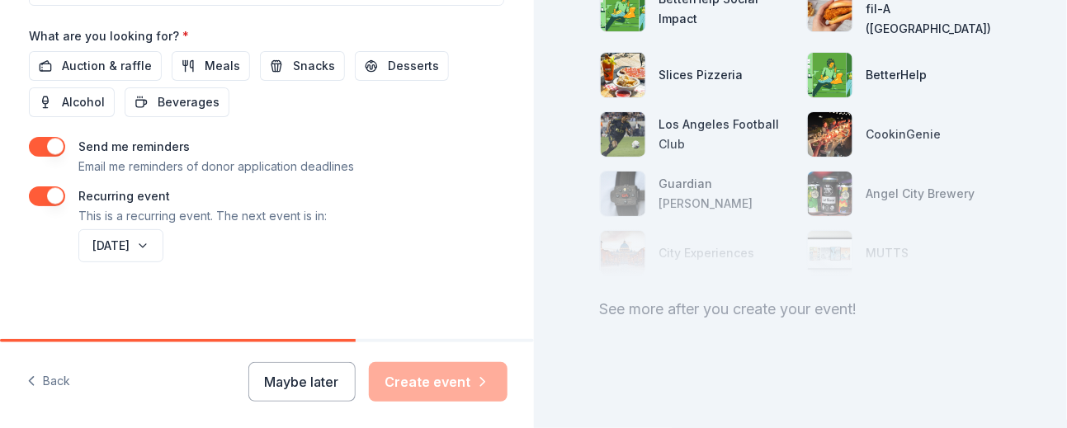
click at [687, 120] on div at bounding box center [801, 193] width 402 height 165
click at [632, 120] on div at bounding box center [801, 193] width 402 height 165
click at [800, 120] on div at bounding box center [801, 193] width 402 height 165
click at [420, 259] on div "March 2027" at bounding box center [289, 246] width 429 height 40
click at [405, 320] on div "Maybe later Create event" at bounding box center [377, 382] width 259 height 40
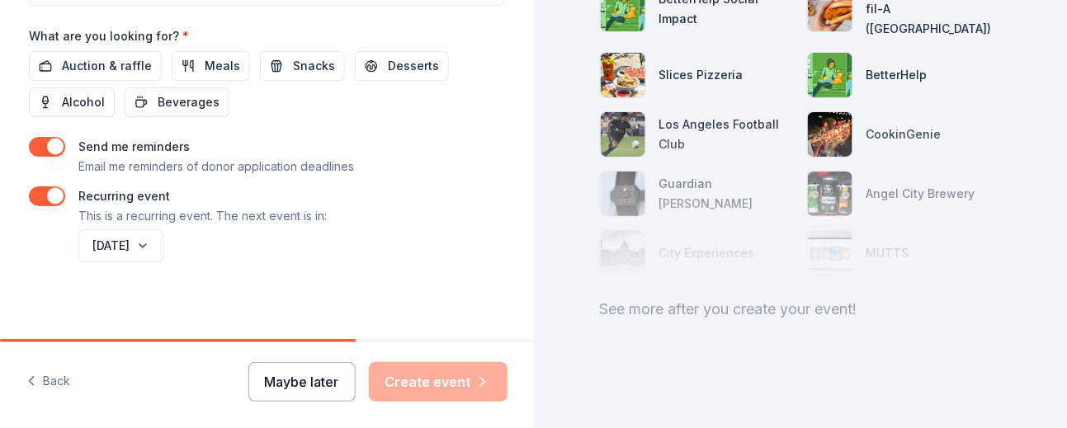
click at [303, 320] on button "Maybe later" at bounding box center [301, 382] width 107 height 40
click at [449, 320] on div "Maybe later Create event" at bounding box center [377, 382] width 259 height 40
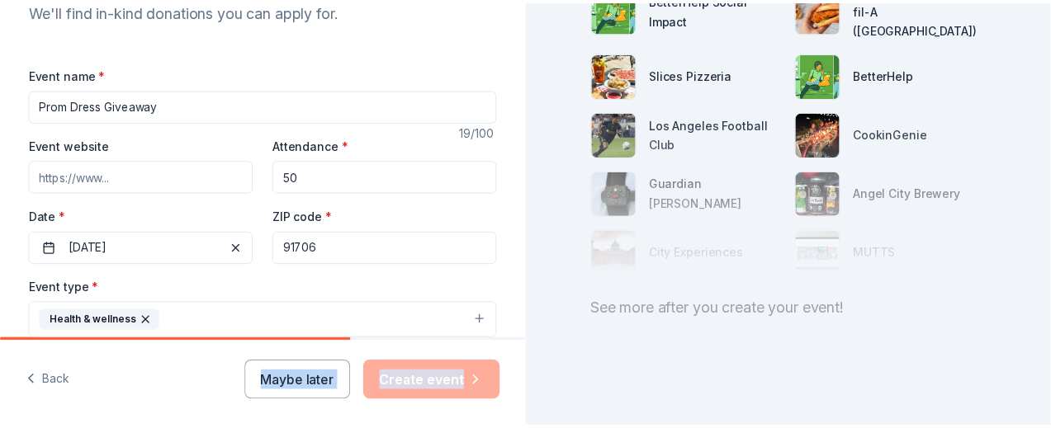
scroll to position [220, 0]
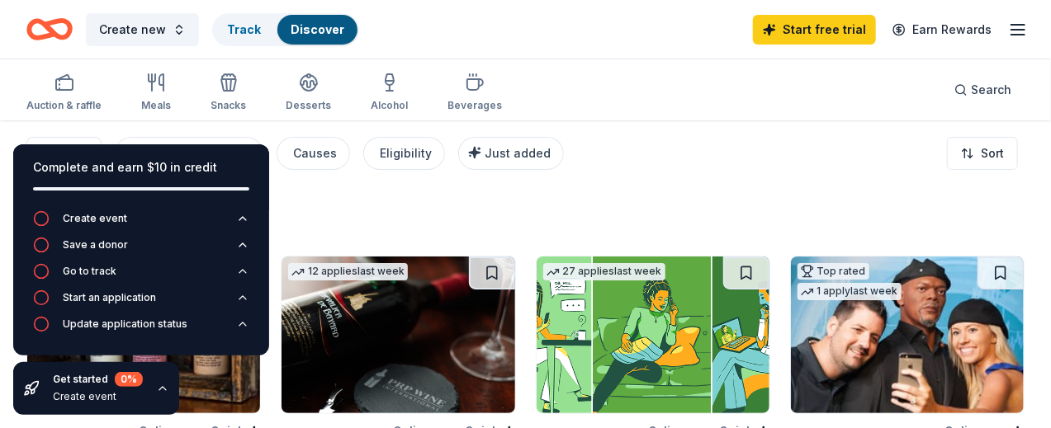
click at [630, 79] on div "Auction & raffle Meals Snacks Desserts Alcohol Beverages Search" at bounding box center [525, 89] width 998 height 61
click at [711, 164] on div "Filter Application methods Causes Eligibility Just added Sort" at bounding box center [525, 153] width 1051 height 66
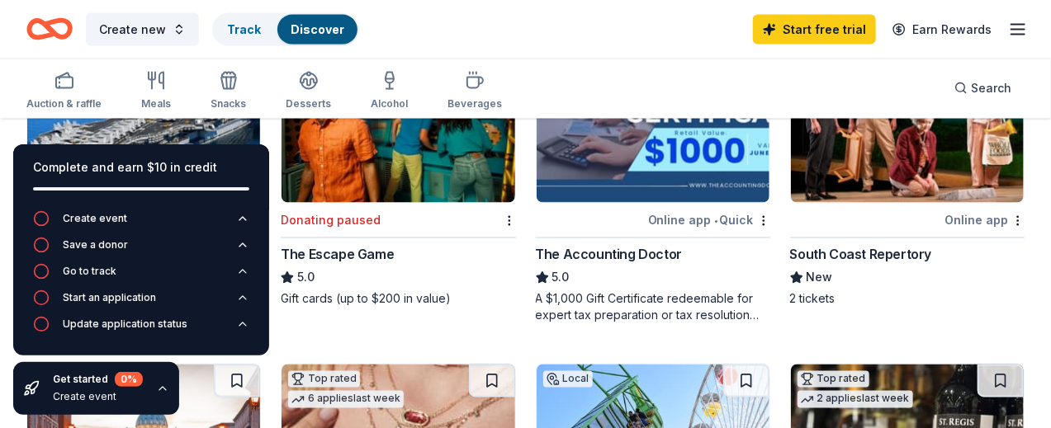
scroll to position [1100, 0]
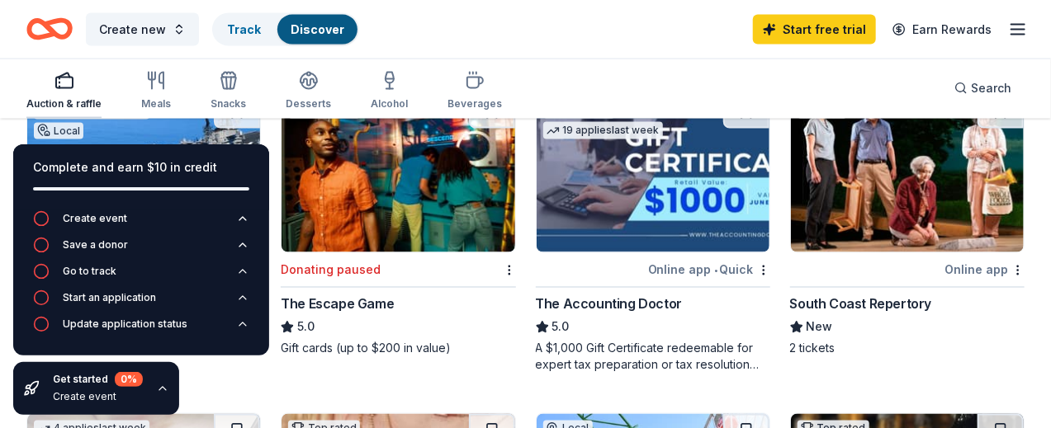
click at [69, 94] on div "Auction & raffle" at bounding box center [63, 91] width 75 height 40
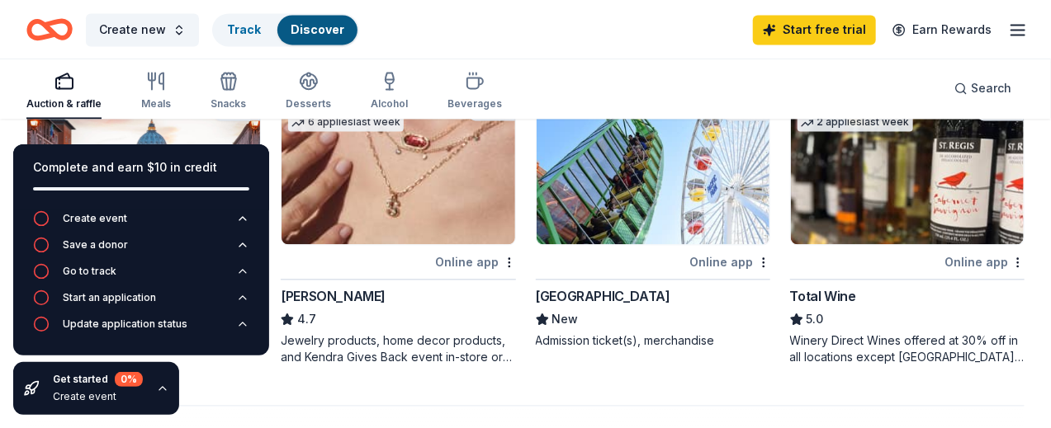
scroll to position [1430, 0]
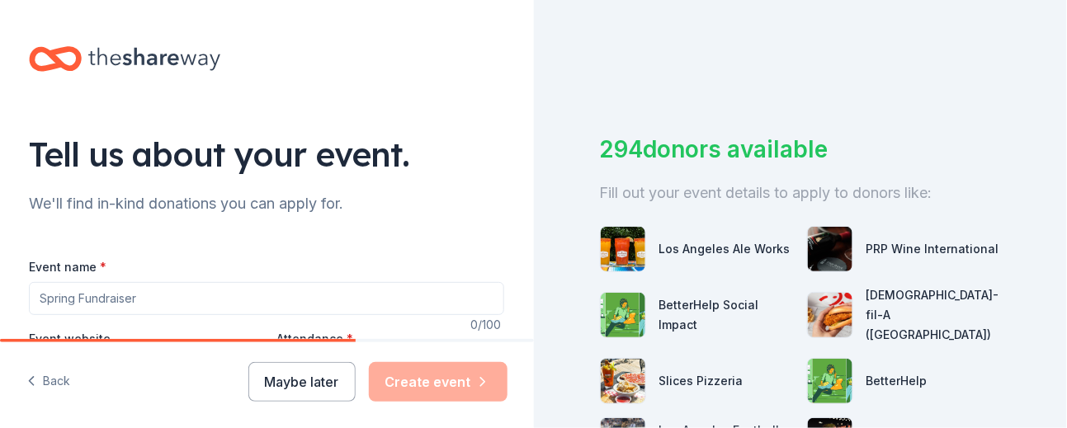
click at [459, 320] on div "Maybe later Create event" at bounding box center [377, 382] width 259 height 40
click at [211, 286] on input "Event name *" at bounding box center [266, 298] width 475 height 33
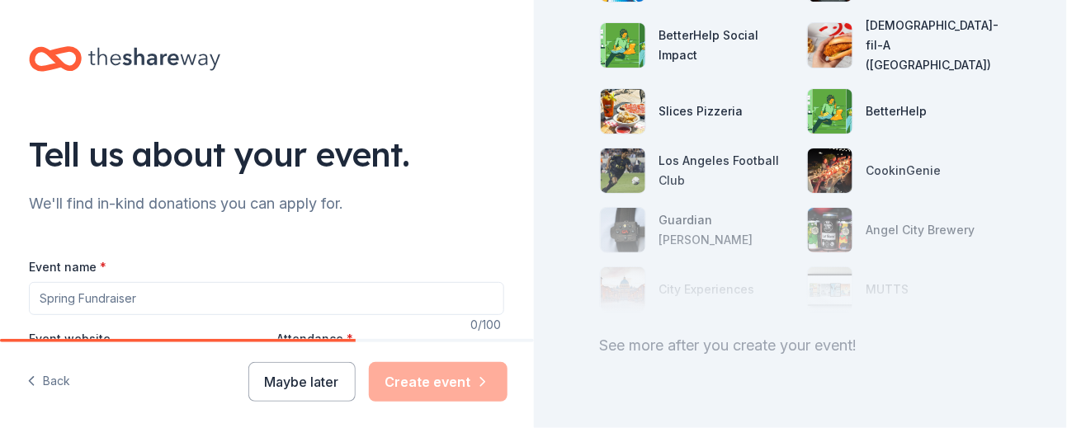
scroll to position [309, 0]
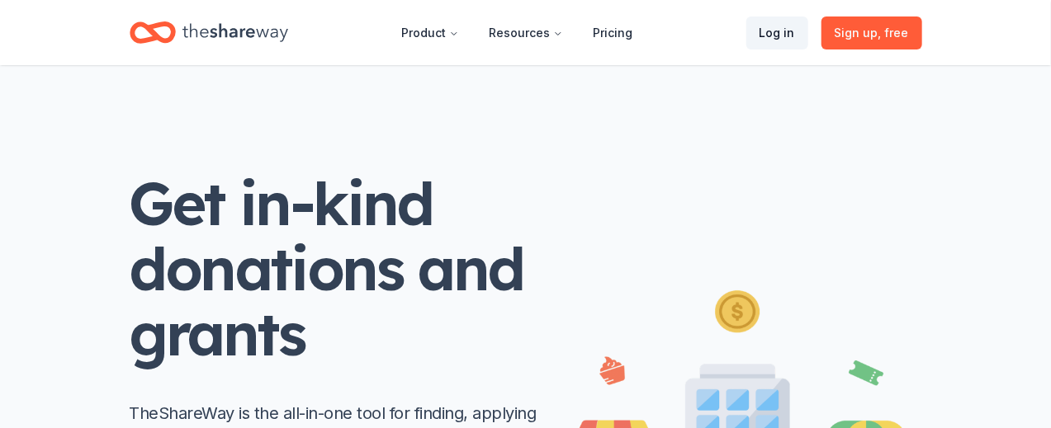
click at [792, 30] on link "Log in" at bounding box center [777, 33] width 62 height 33
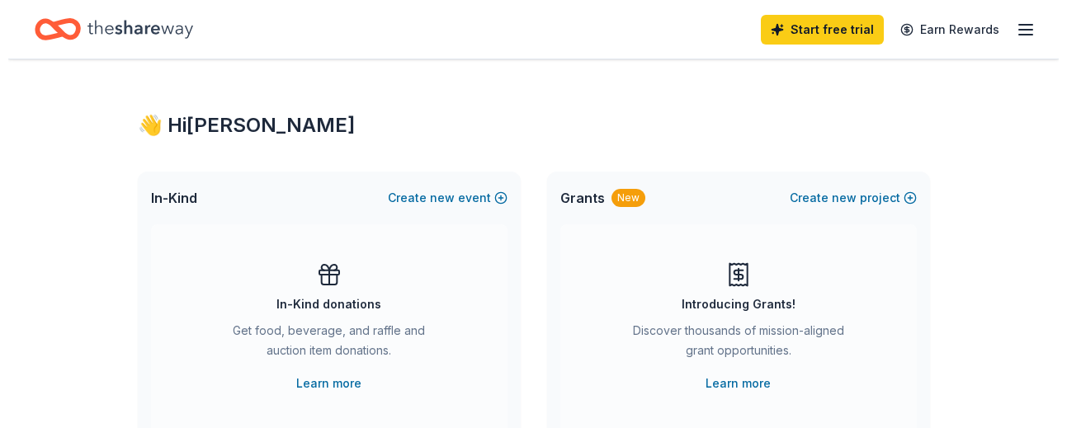
scroll to position [440, 0]
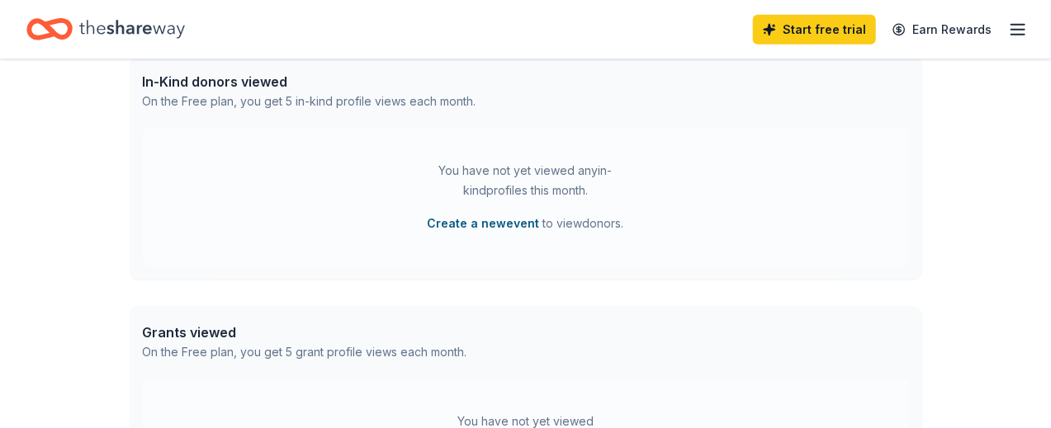
click at [485, 225] on button "Create a new event" at bounding box center [483, 224] width 112 height 20
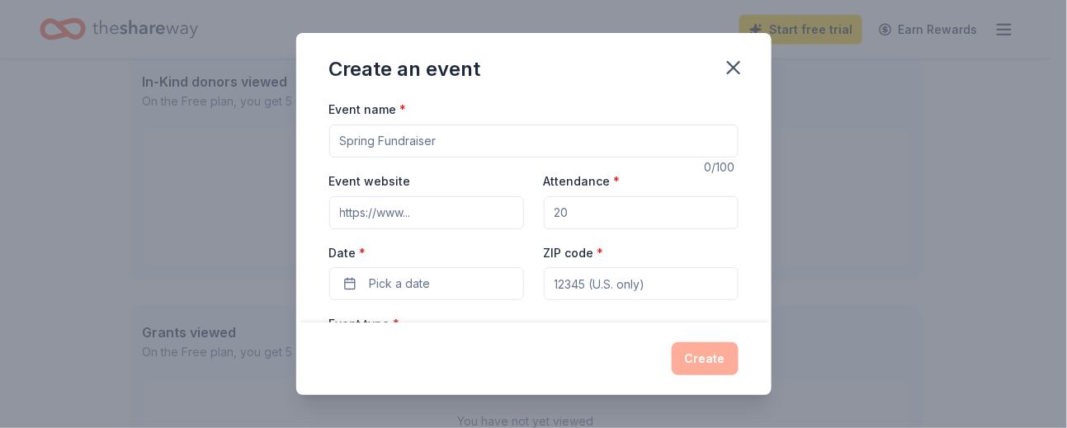
click at [444, 141] on input "Event name *" at bounding box center [533, 141] width 409 height 33
type input "Prom Dress Giveaway"
click at [424, 211] on input "Event website" at bounding box center [426, 212] width 195 height 33
click at [917, 208] on div "Create an event Event name * Prom Dress Giveaway 19 /100 Event website Attendan…" at bounding box center [533, 214] width 1067 height 428
click at [622, 220] on input "Attendance *" at bounding box center [641, 212] width 195 height 33
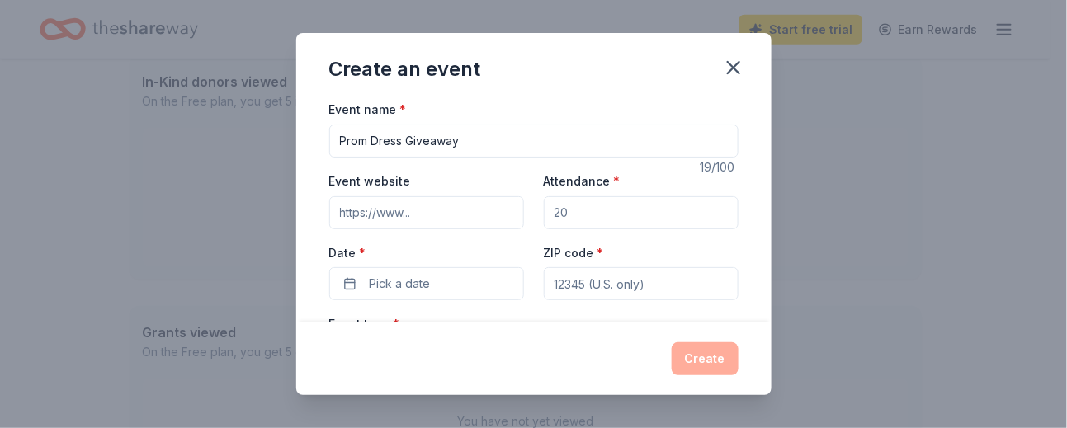
click at [622, 220] on input "Attendance *" at bounding box center [641, 212] width 195 height 33
type input "50"
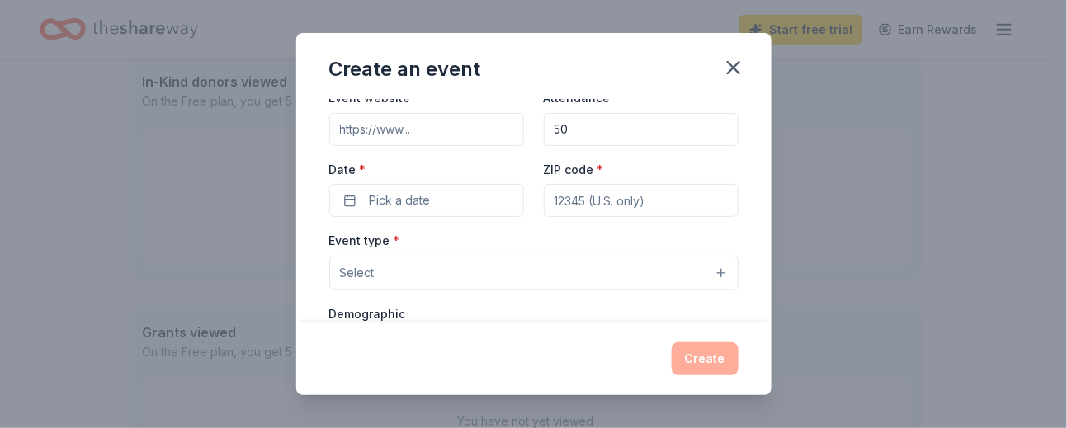
scroll to position [110, 0]
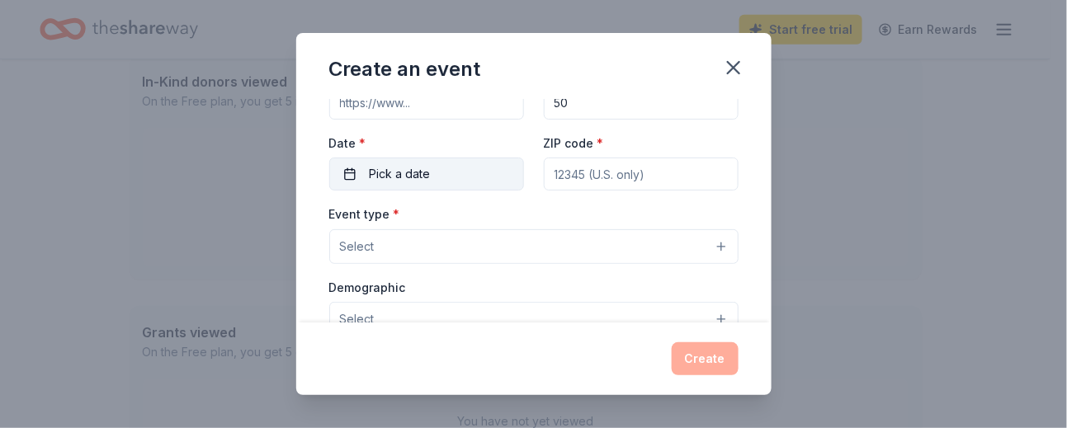
click at [444, 174] on button "Pick a date" at bounding box center [426, 174] width 195 height 33
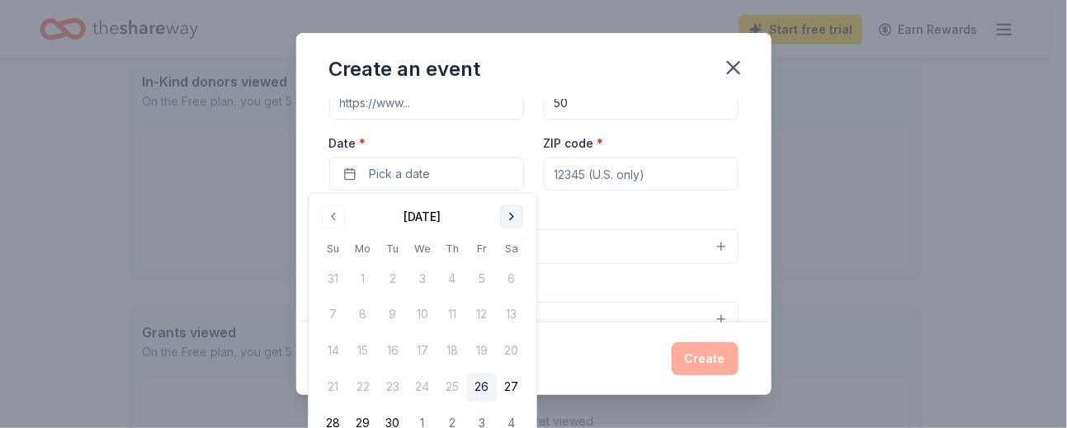
click at [515, 216] on button "Go to next month" at bounding box center [511, 216] width 23 height 23
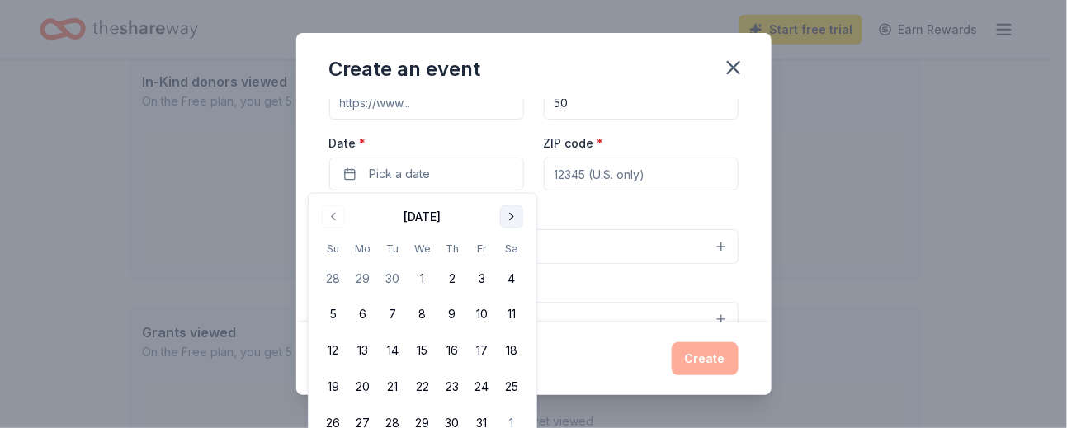
click at [515, 216] on button "Go to next month" at bounding box center [511, 216] width 23 height 23
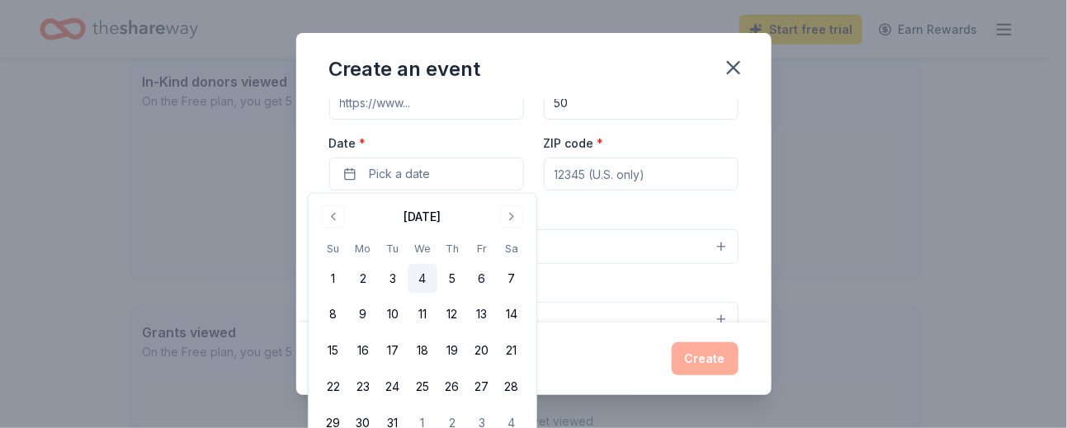
click at [431, 277] on button "4" at bounding box center [423, 279] width 30 height 30
click at [610, 165] on input "ZIP code *" at bounding box center [641, 174] width 195 height 33
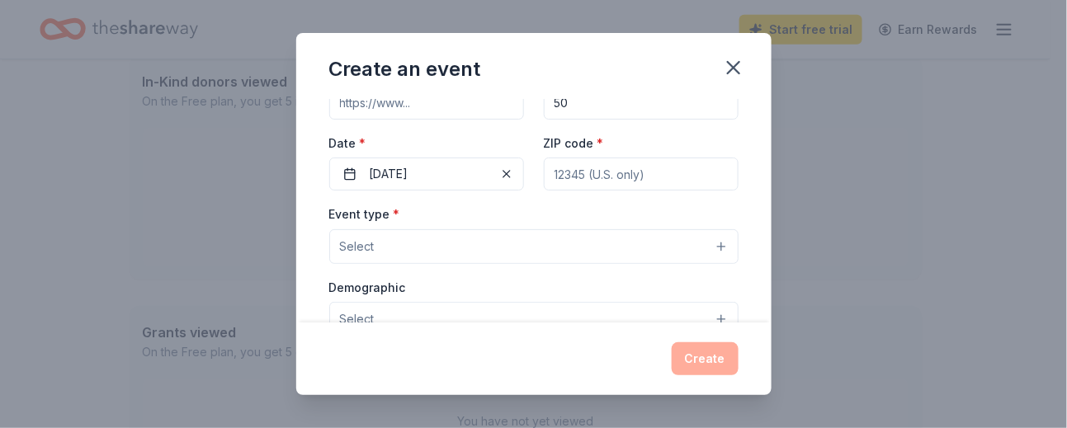
click at [588, 174] on input "ZIP code *" at bounding box center [641, 174] width 195 height 33
type input "91706"
click at [429, 259] on button "Select" at bounding box center [533, 246] width 409 height 35
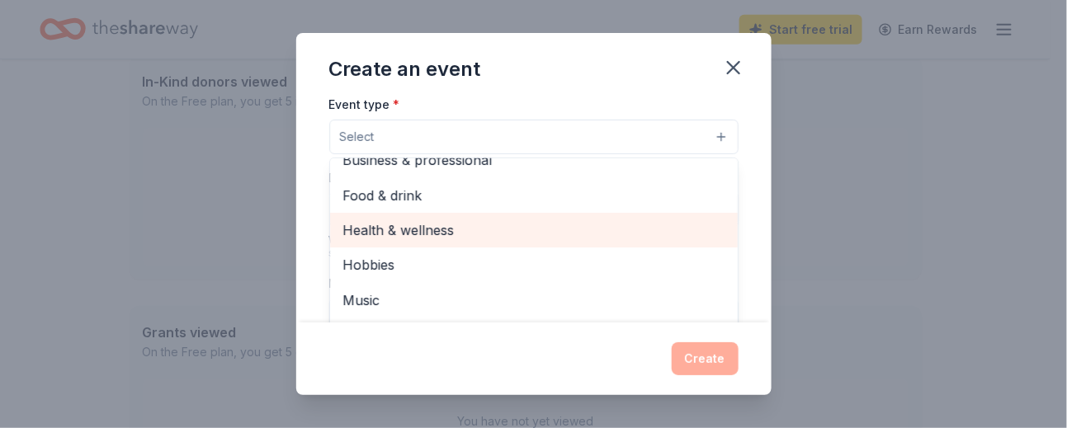
scroll to position [0, 0]
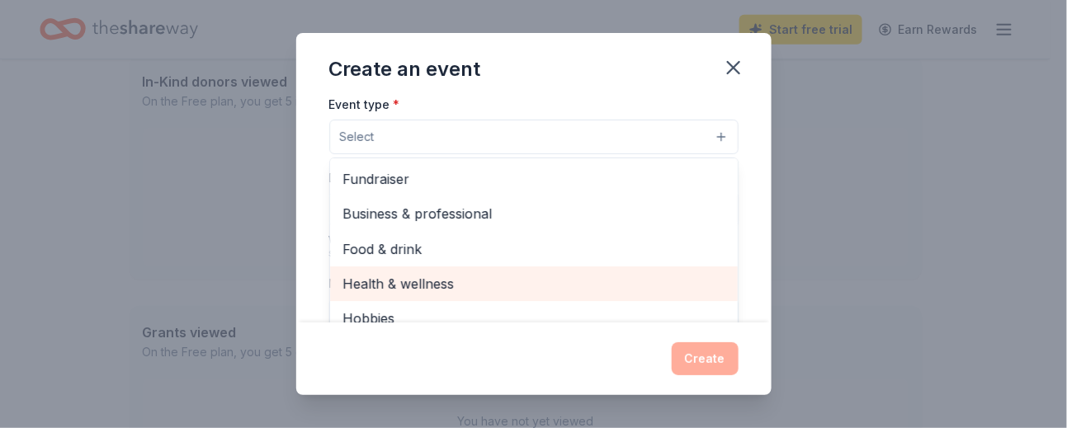
click at [518, 277] on span "Health & wellness" at bounding box center [533, 283] width 381 height 21
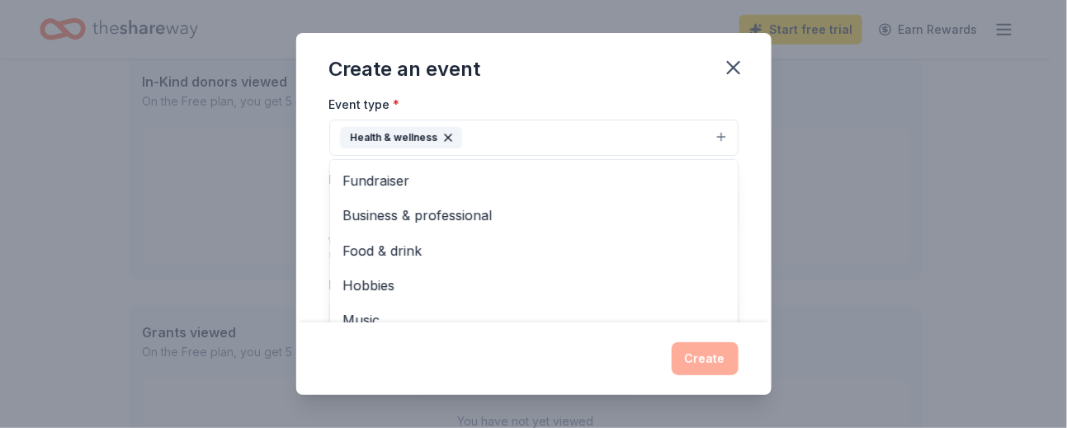
click at [742, 215] on div "Event name * Prom Dress Giveaway 19 /100 Event website Attendance * 50 Date * 0…" at bounding box center [533, 210] width 475 height 223
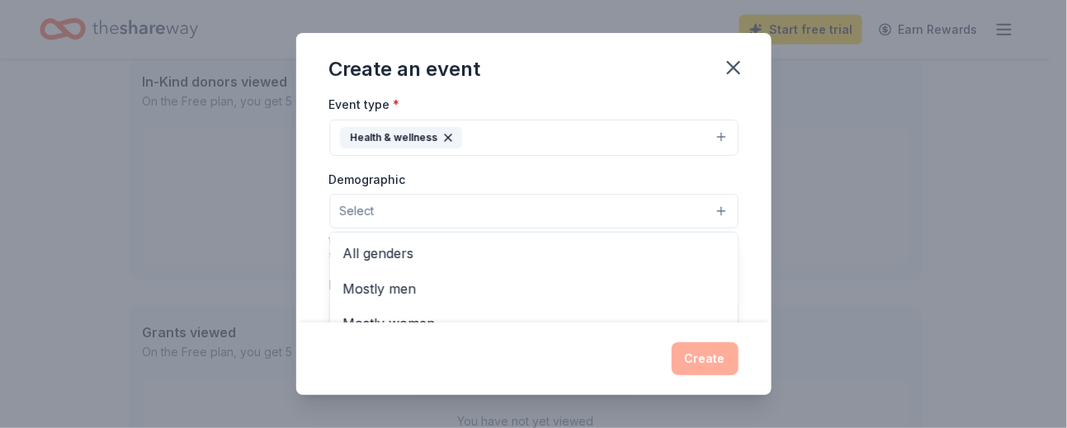
click at [476, 217] on button "Select" at bounding box center [533, 211] width 409 height 35
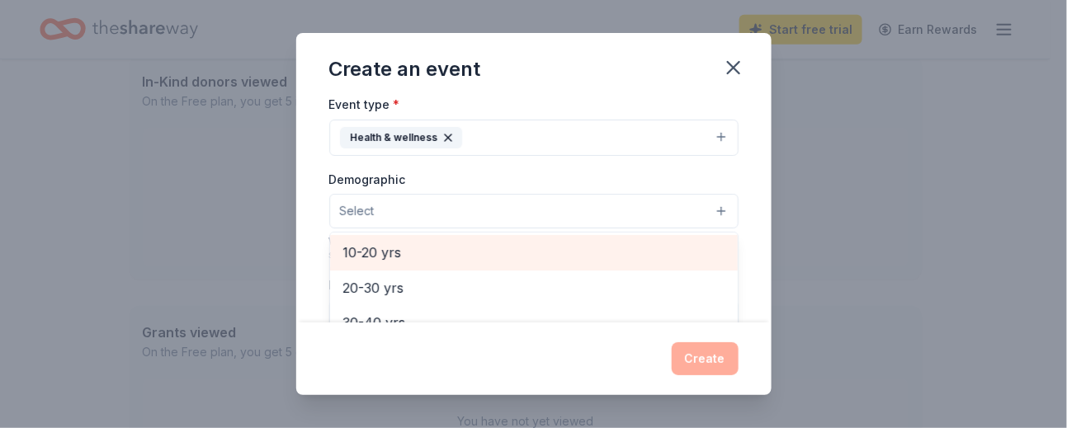
click at [560, 257] on span "10-20 yrs" at bounding box center [533, 252] width 381 height 21
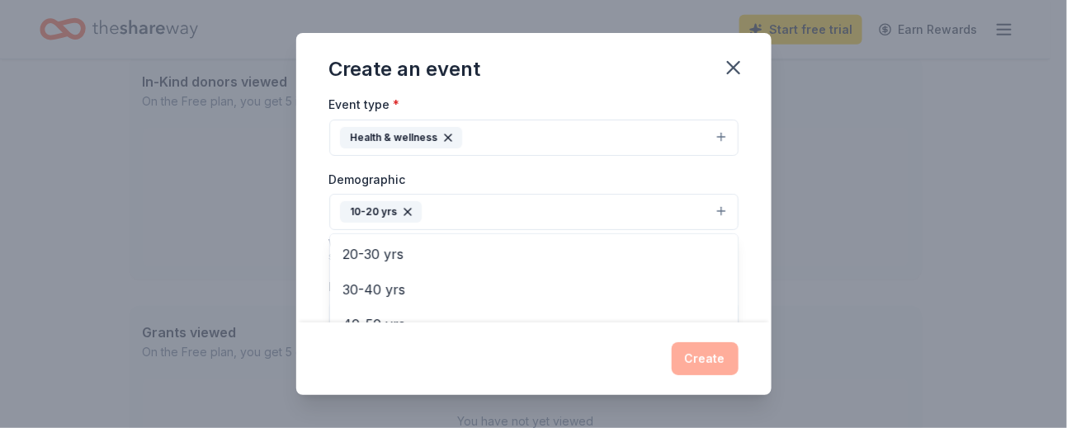
click at [305, 214] on div "Event name * Prom Dress Giveaway 19 /100 Event website Attendance * 50 Date * 0…" at bounding box center [533, 210] width 475 height 223
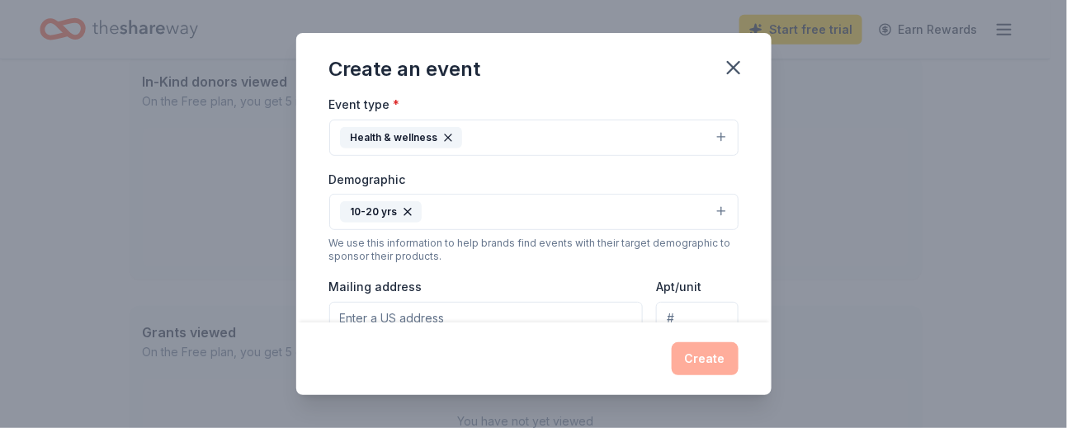
scroll to position [330, 0]
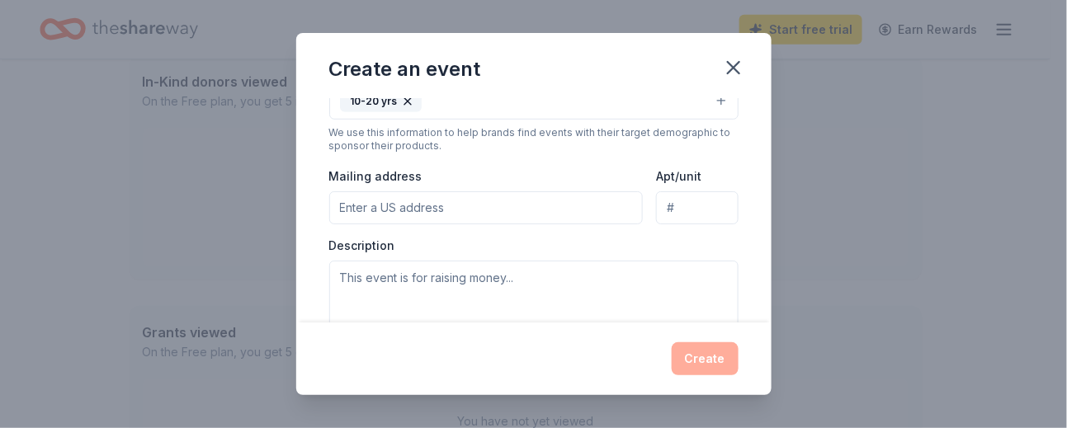
click at [432, 202] on input "Mailing address" at bounding box center [486, 207] width 314 height 33
type input "undefined Frazier Street, Baldwin Park, CA, 91706"
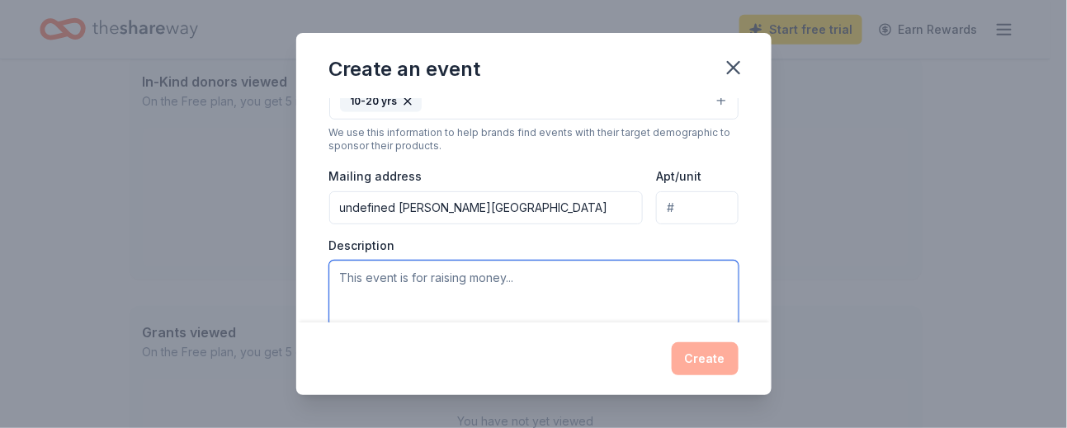
click at [498, 280] on textarea at bounding box center [533, 298] width 409 height 74
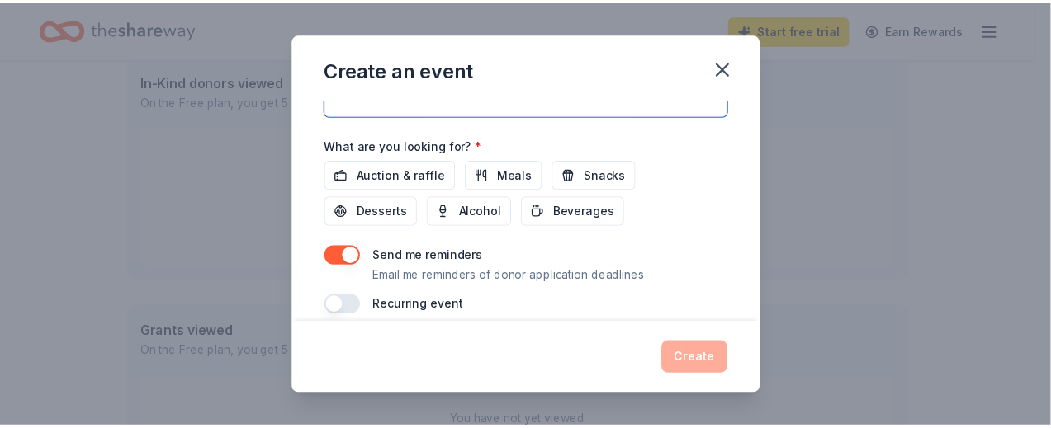
scroll to position [564, 0]
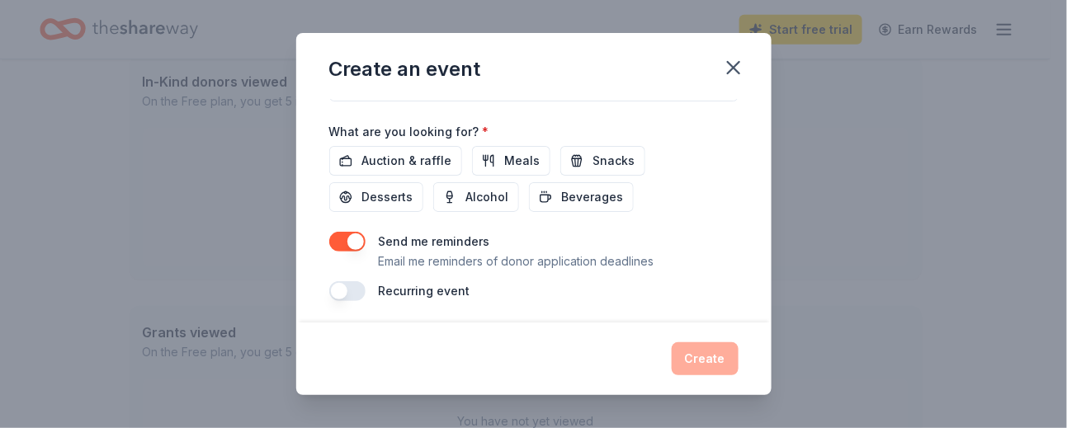
click at [447, 286] on label "Recurring event" at bounding box center [425, 291] width 92 height 14
click at [362, 287] on div "Recurring event" at bounding box center [533, 291] width 409 height 20
click at [362, 287] on button "button" at bounding box center [347, 291] width 36 height 20
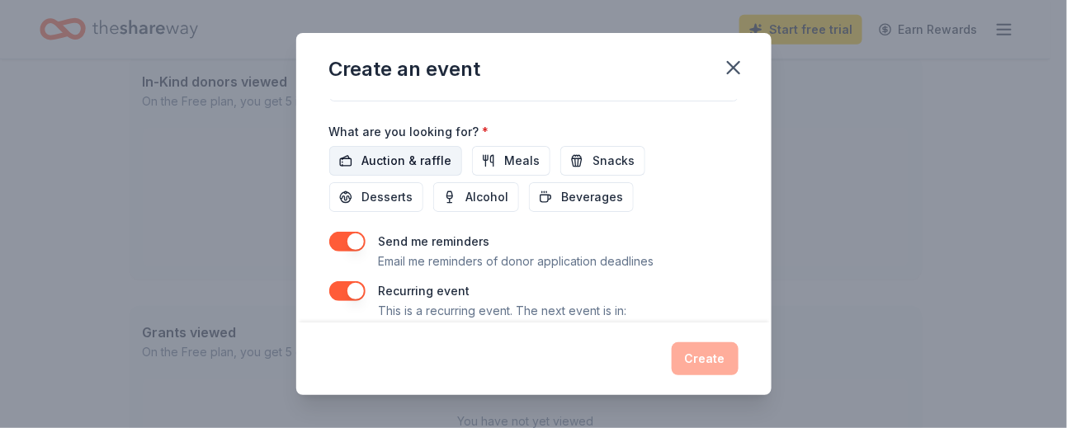
click at [381, 156] on span "Auction & raffle" at bounding box center [407, 161] width 90 height 20
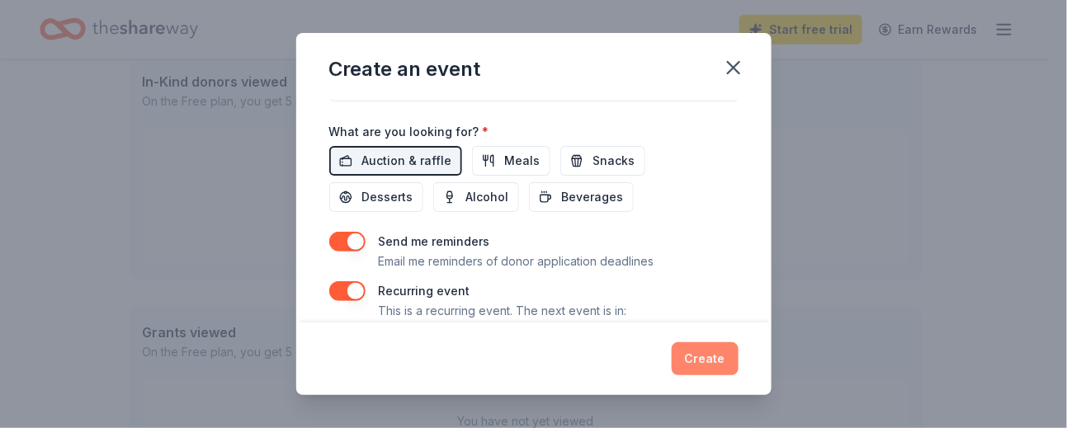
click at [711, 361] on button "Create" at bounding box center [705, 358] width 67 height 33
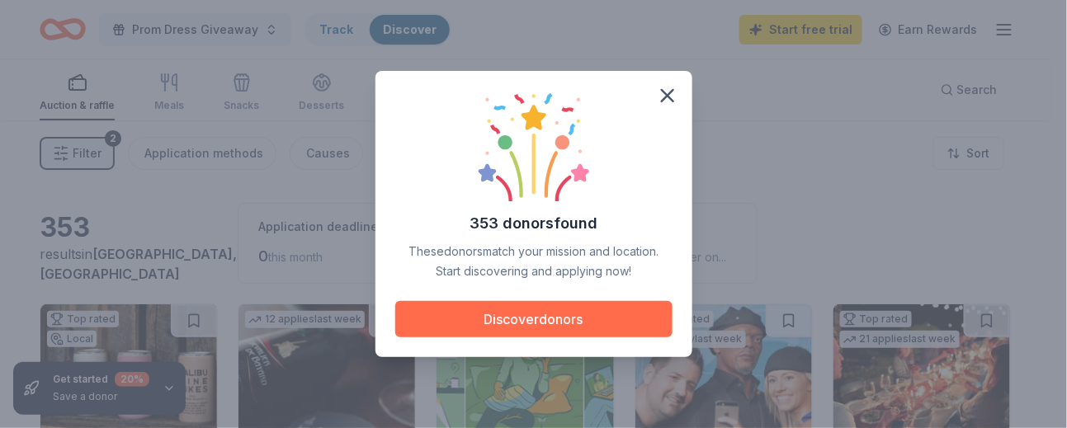
click at [555, 325] on button "Discover donors" at bounding box center [533, 319] width 277 height 36
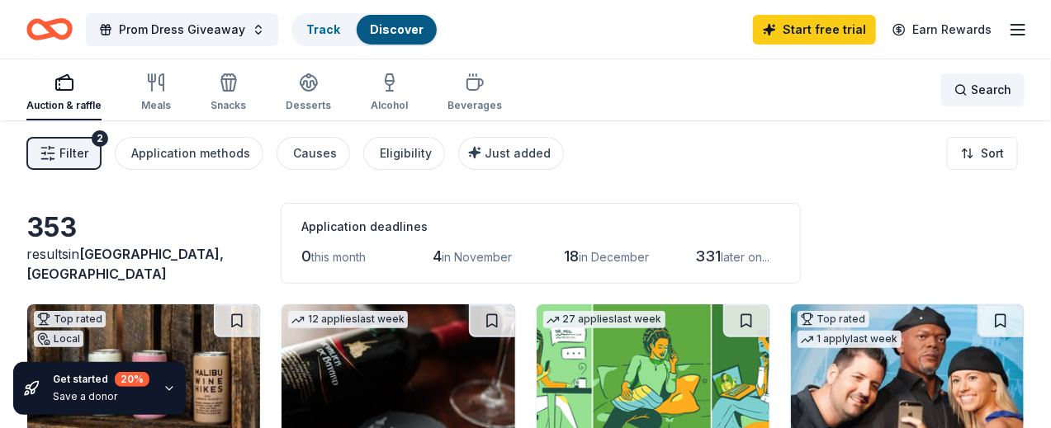
click at [957, 95] on div "Search" at bounding box center [982, 90] width 57 height 20
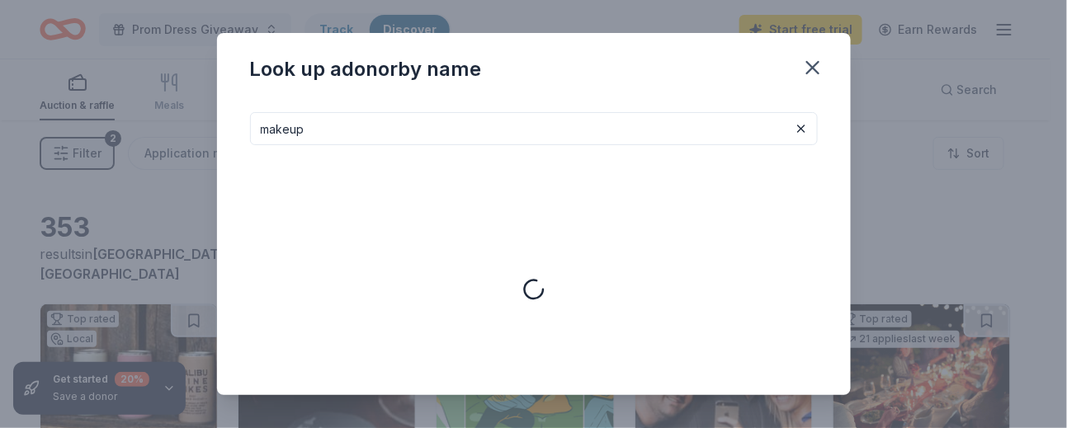
type input "makeup"
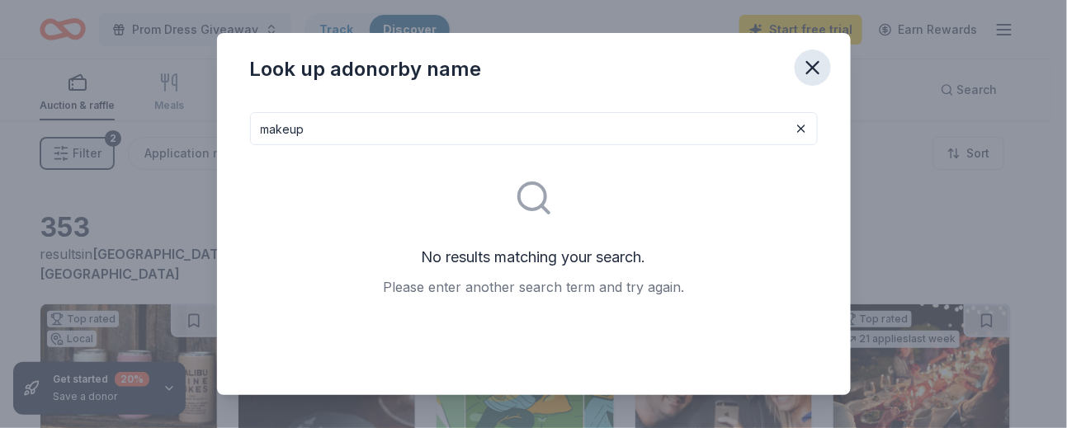
click at [801, 63] on icon "button" at bounding box center [812, 67] width 23 height 23
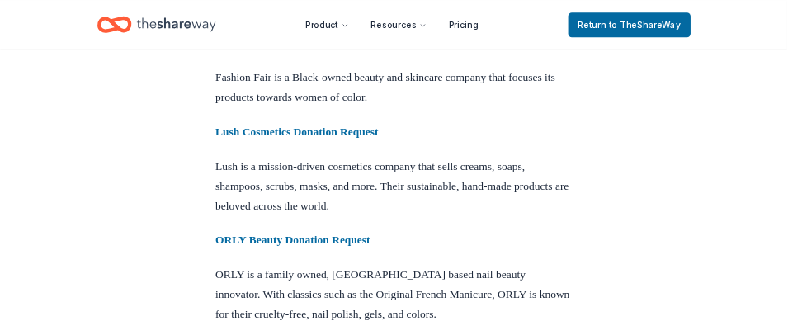
scroll to position [1760, 0]
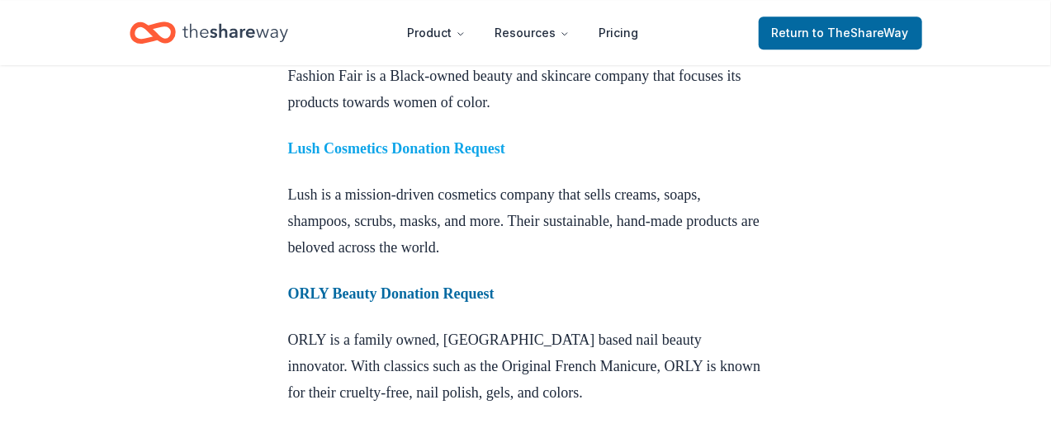
click at [505, 157] on strong "Lush Cosmetics Donation Request" at bounding box center [397, 148] width 218 height 17
click at [470, 302] on strong "ORLY Beauty Donation Request" at bounding box center [391, 294] width 206 height 17
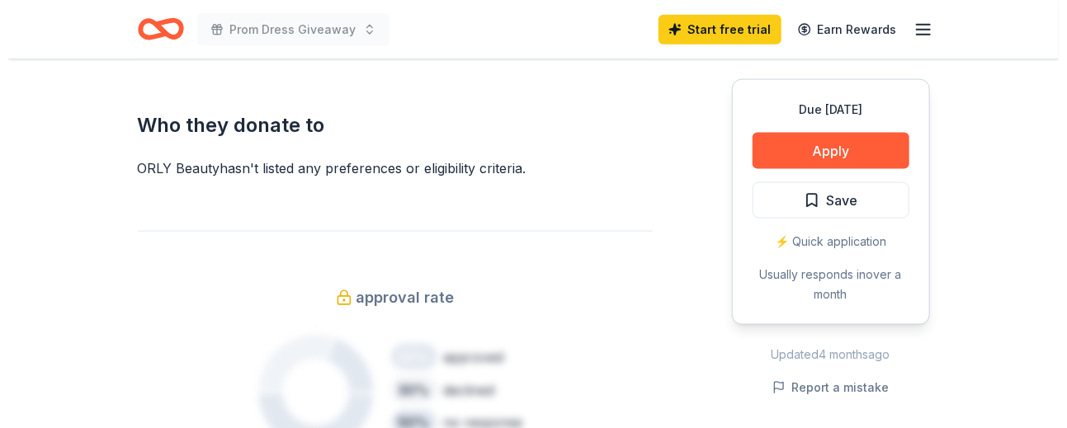
scroll to position [880, 0]
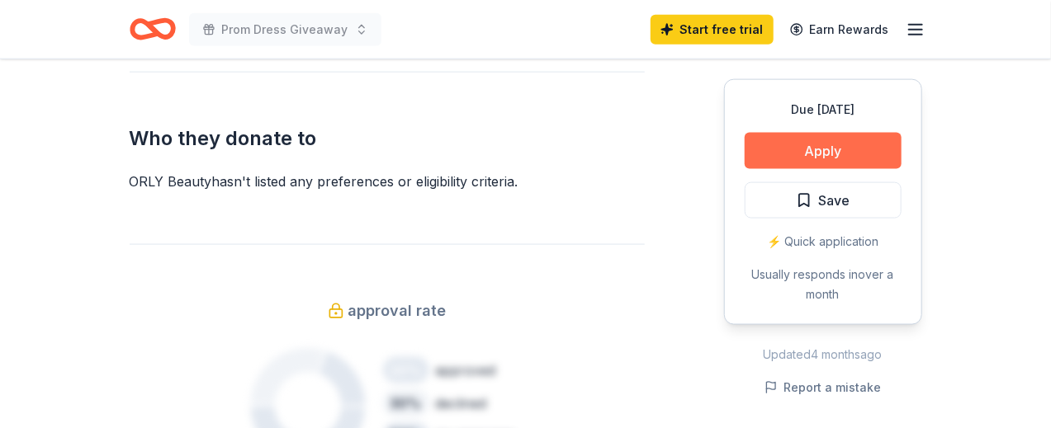
click at [829, 149] on button "Apply" at bounding box center [822, 151] width 157 height 36
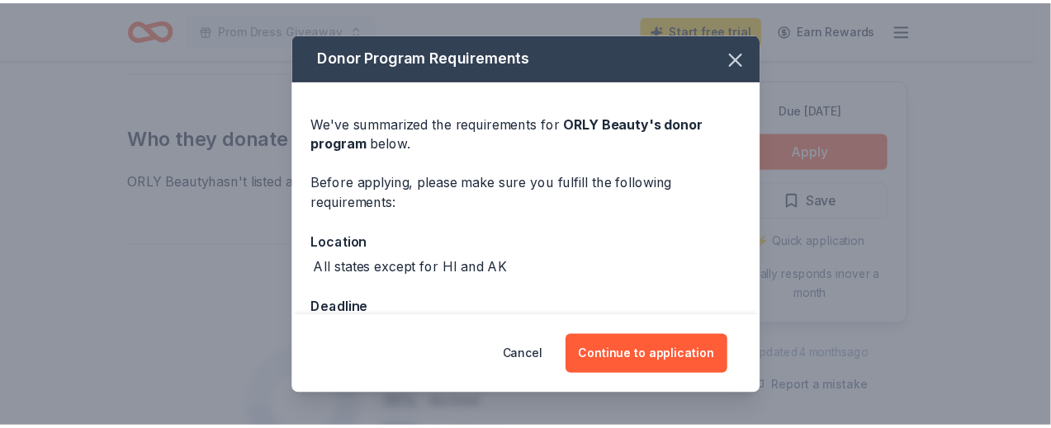
scroll to position [48, 0]
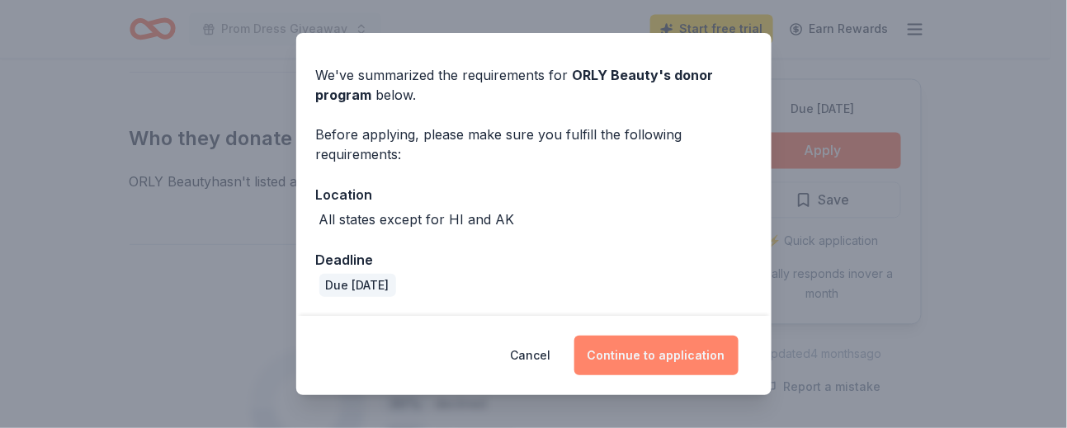
click at [649, 359] on button "Continue to application" at bounding box center [656, 356] width 164 height 40
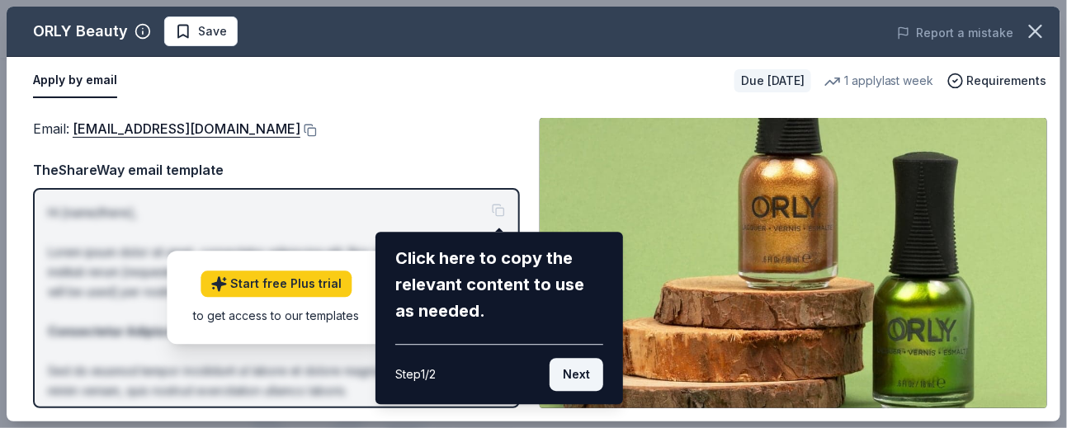
click at [583, 375] on button "Next" at bounding box center [577, 374] width 54 height 33
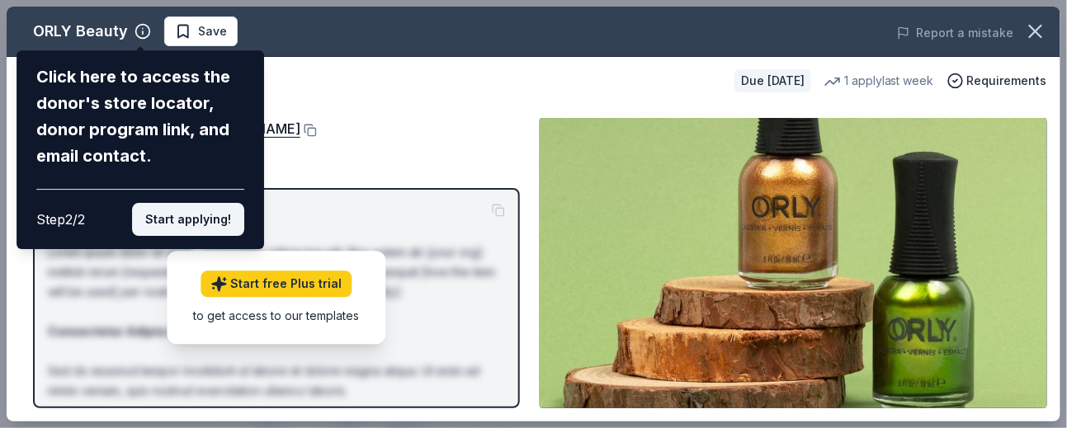
click at [187, 219] on button "Start applying!" at bounding box center [188, 219] width 112 height 33
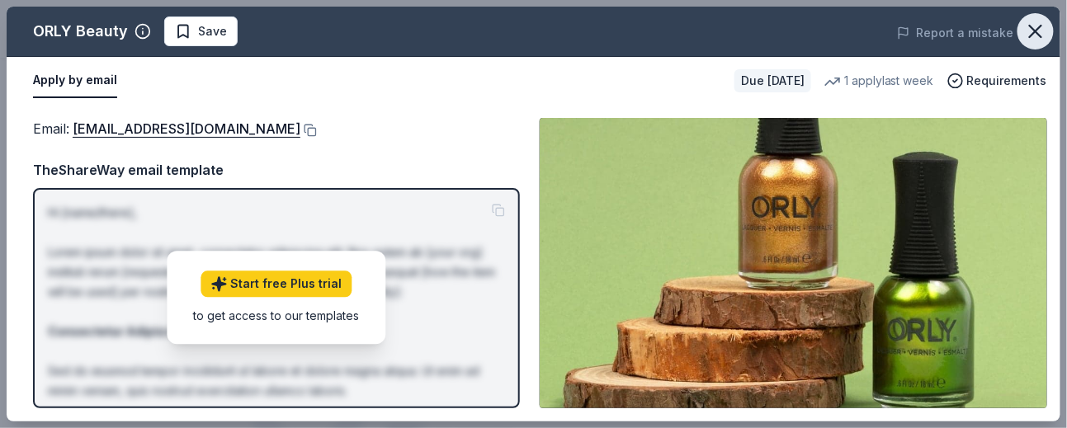
click at [1030, 29] on icon "button" at bounding box center [1035, 31] width 23 height 23
